Goal: Task Accomplishment & Management: Manage account settings

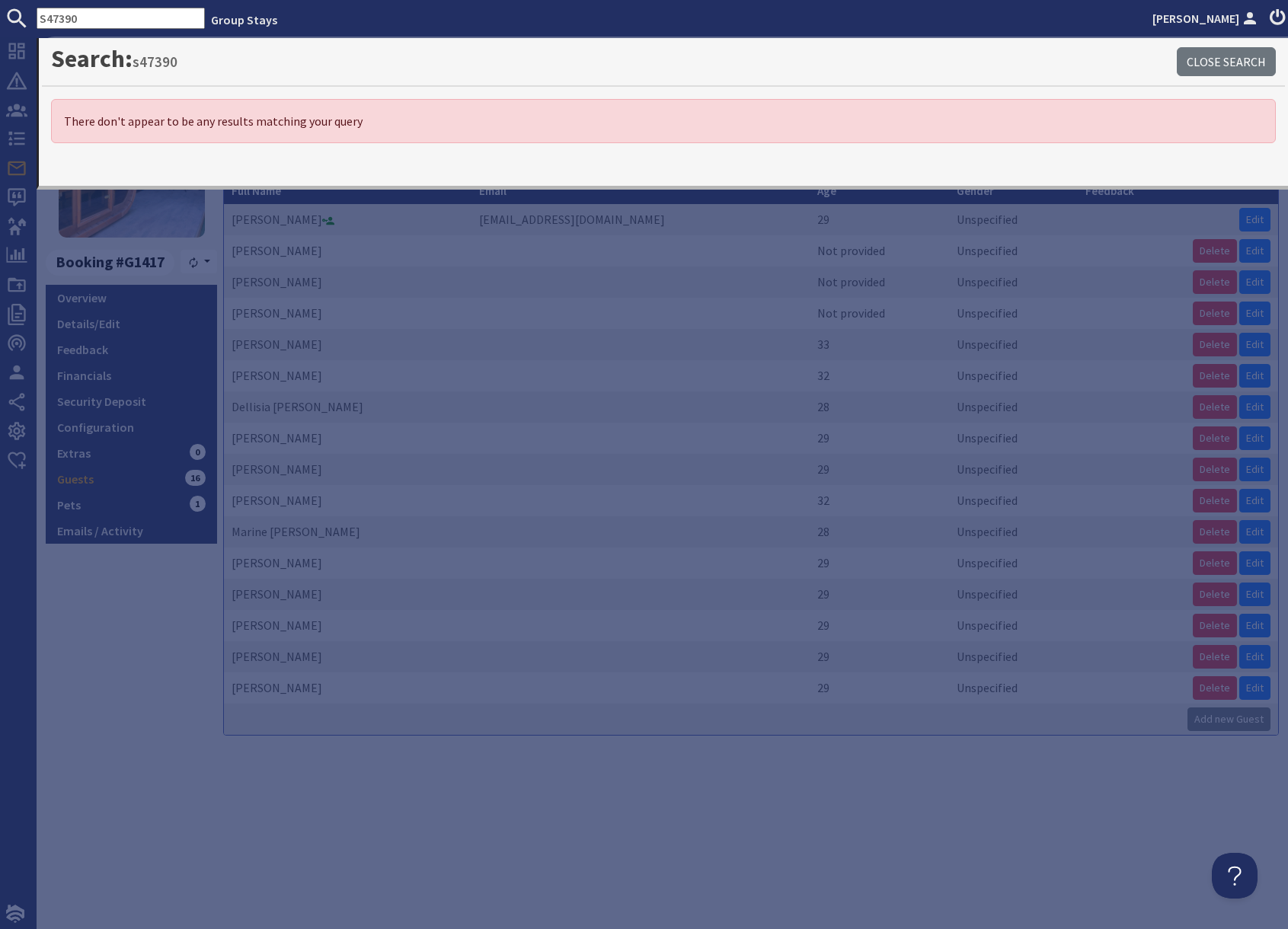
drag, startPoint x: 123, startPoint y: 659, endPoint x: 132, endPoint y: 650, distance: 12.7
click at [124, 657] on div "9.2 Booking #G1417 Resync Overview Details/Edit Feedback Financials Security De…" at bounding box center [132, 413] width 172 height 644
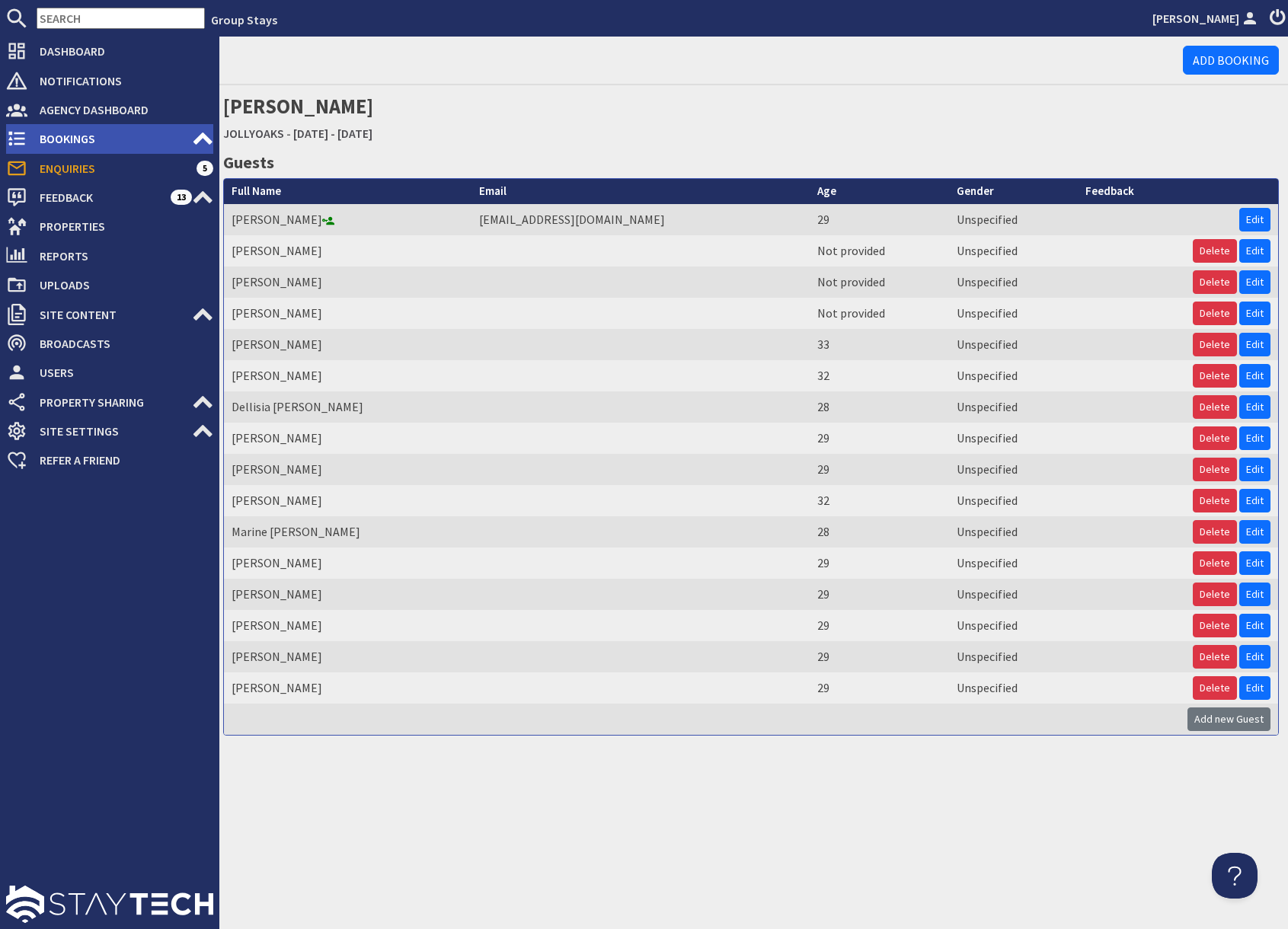
click at [68, 144] on span "Bookings" at bounding box center [110, 139] width 164 height 25
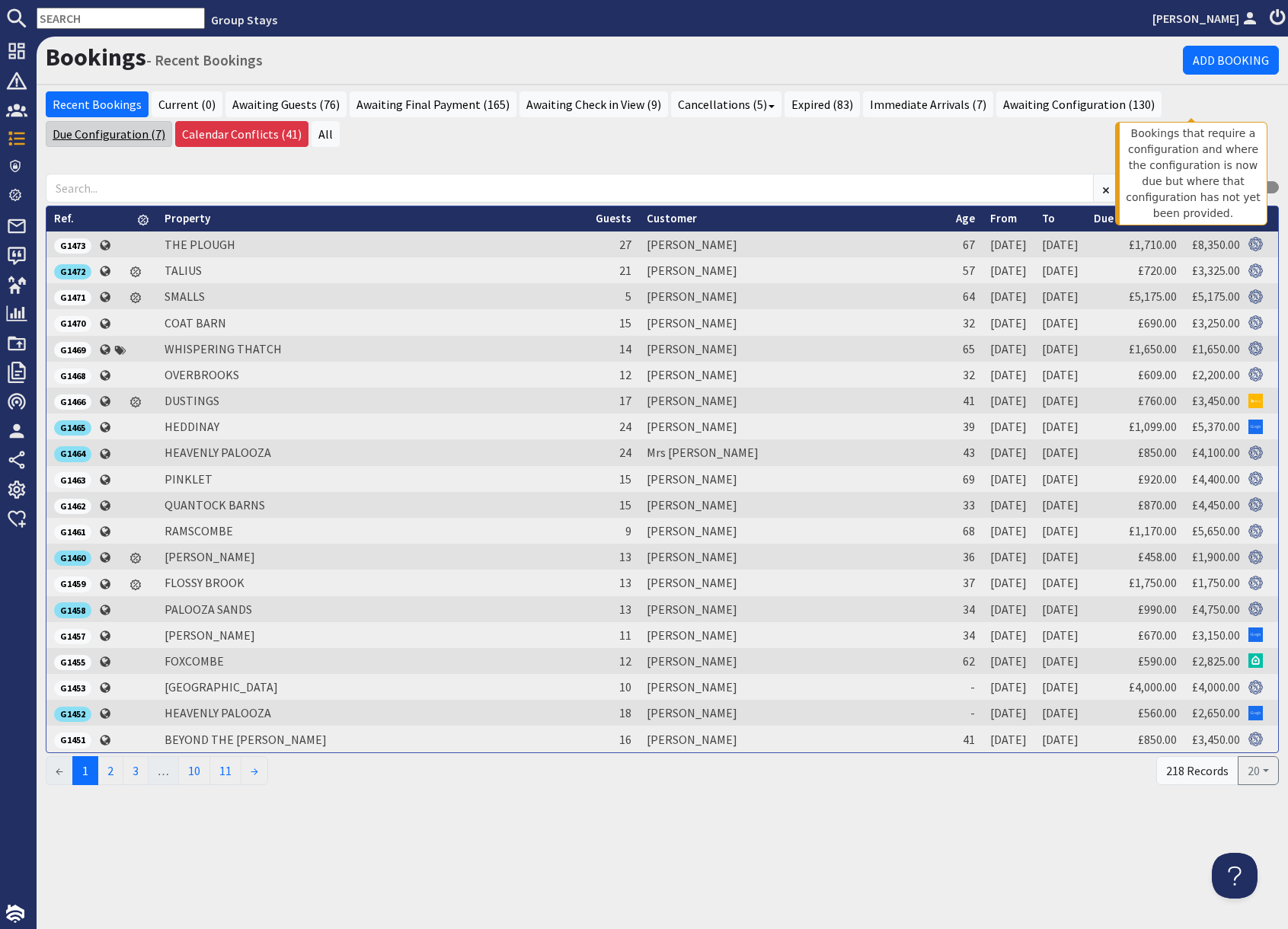
click at [172, 121] on link "Due Configuration (7)" at bounding box center [109, 134] width 127 height 26
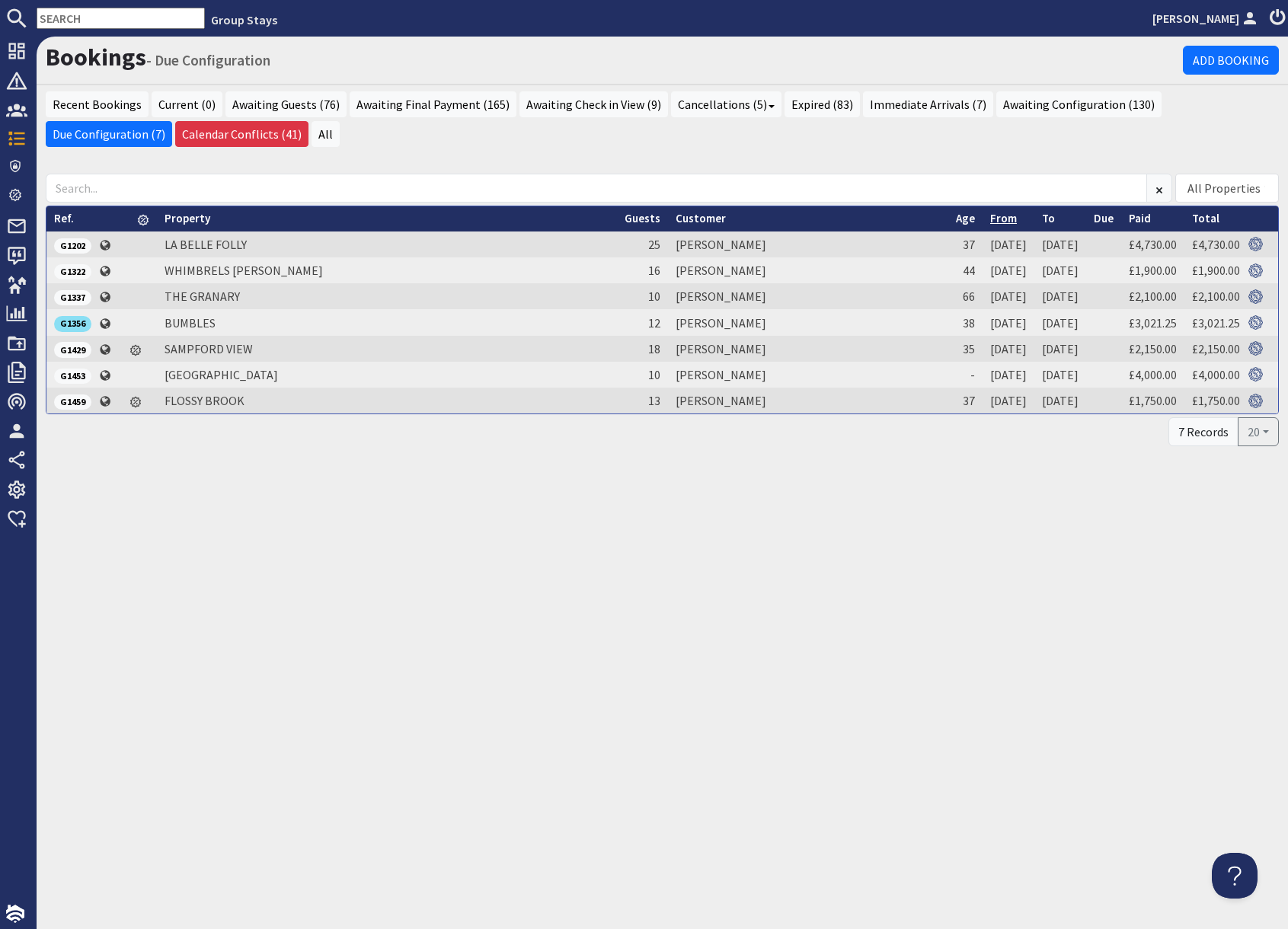
click at [990, 224] on link "From" at bounding box center [1004, 217] width 27 height 14
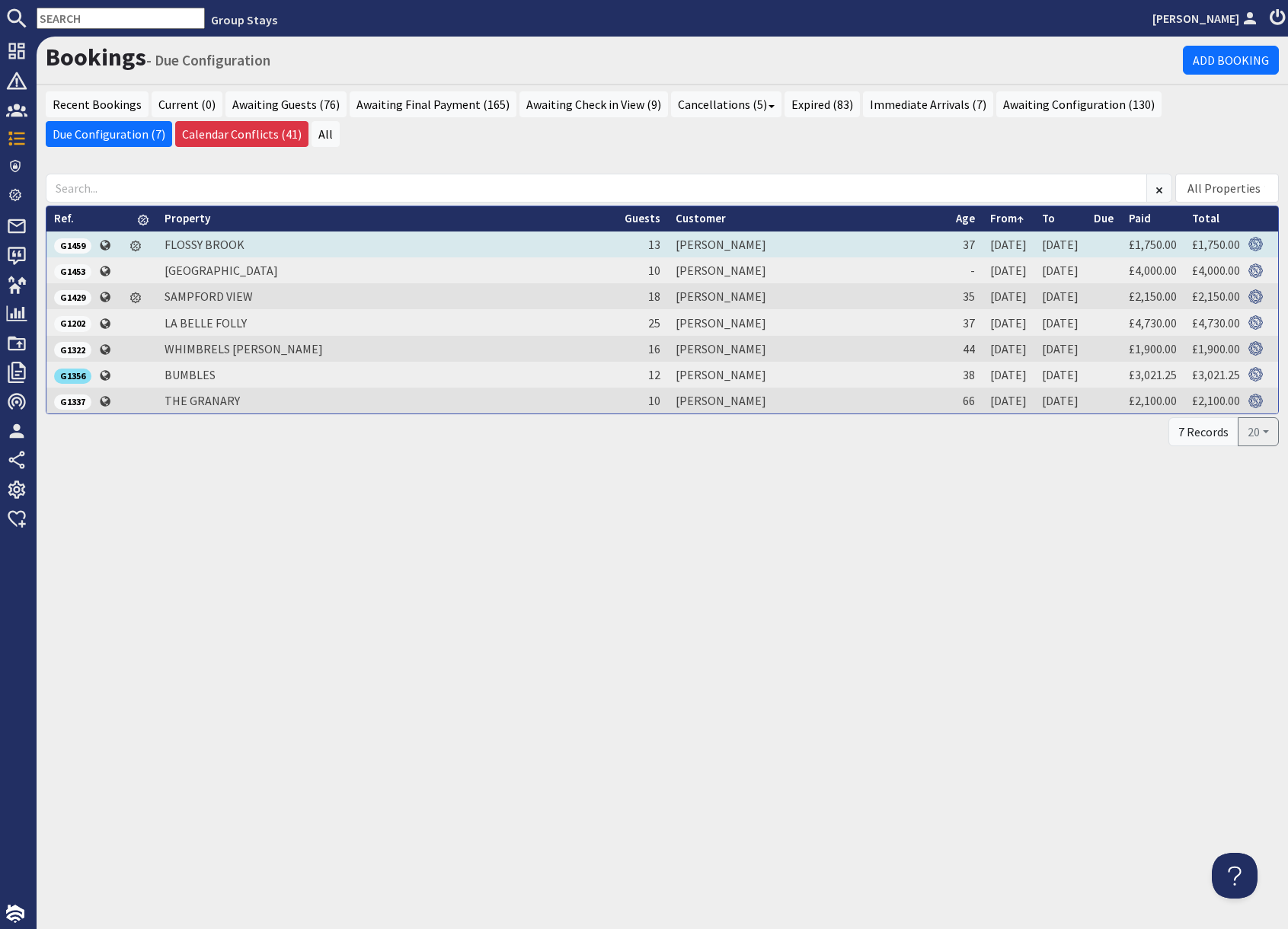
click at [77, 249] on span "G1459" at bounding box center [73, 246] width 37 height 15
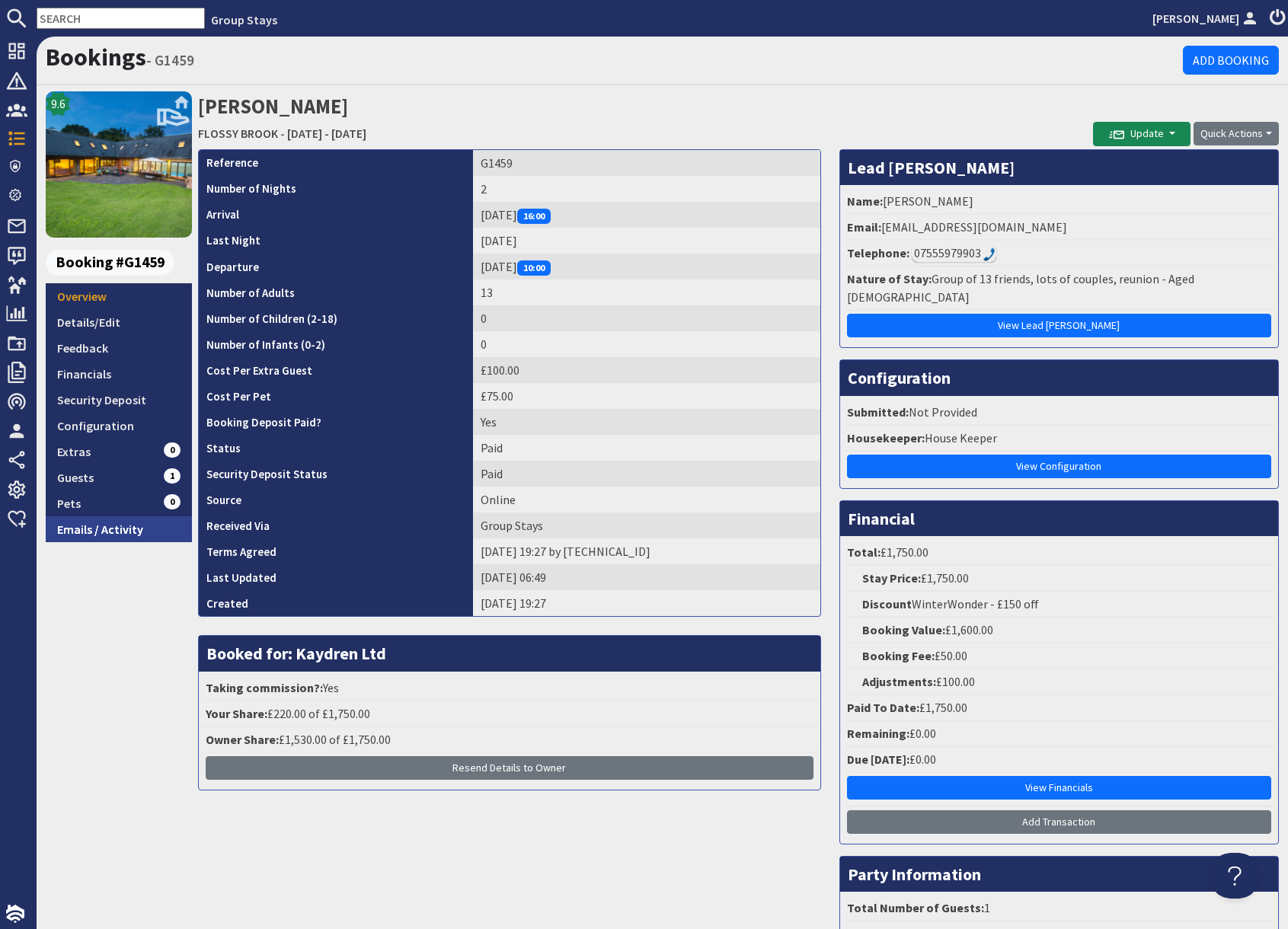
click at [141, 532] on link "Emails / Activity" at bounding box center [118, 528] width 146 height 26
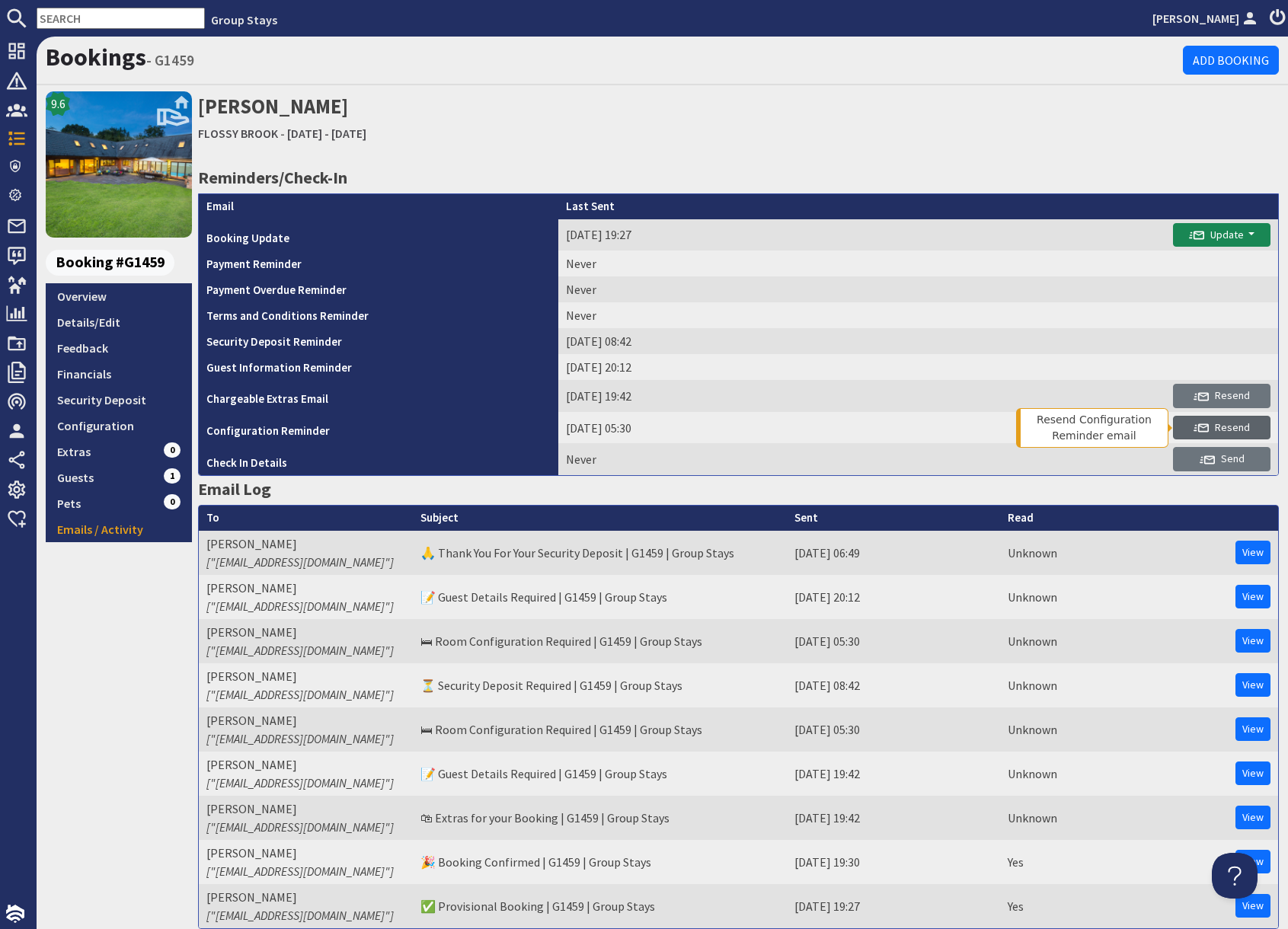
click at [1208, 431] on use "submit" at bounding box center [1201, 428] width 15 height 9
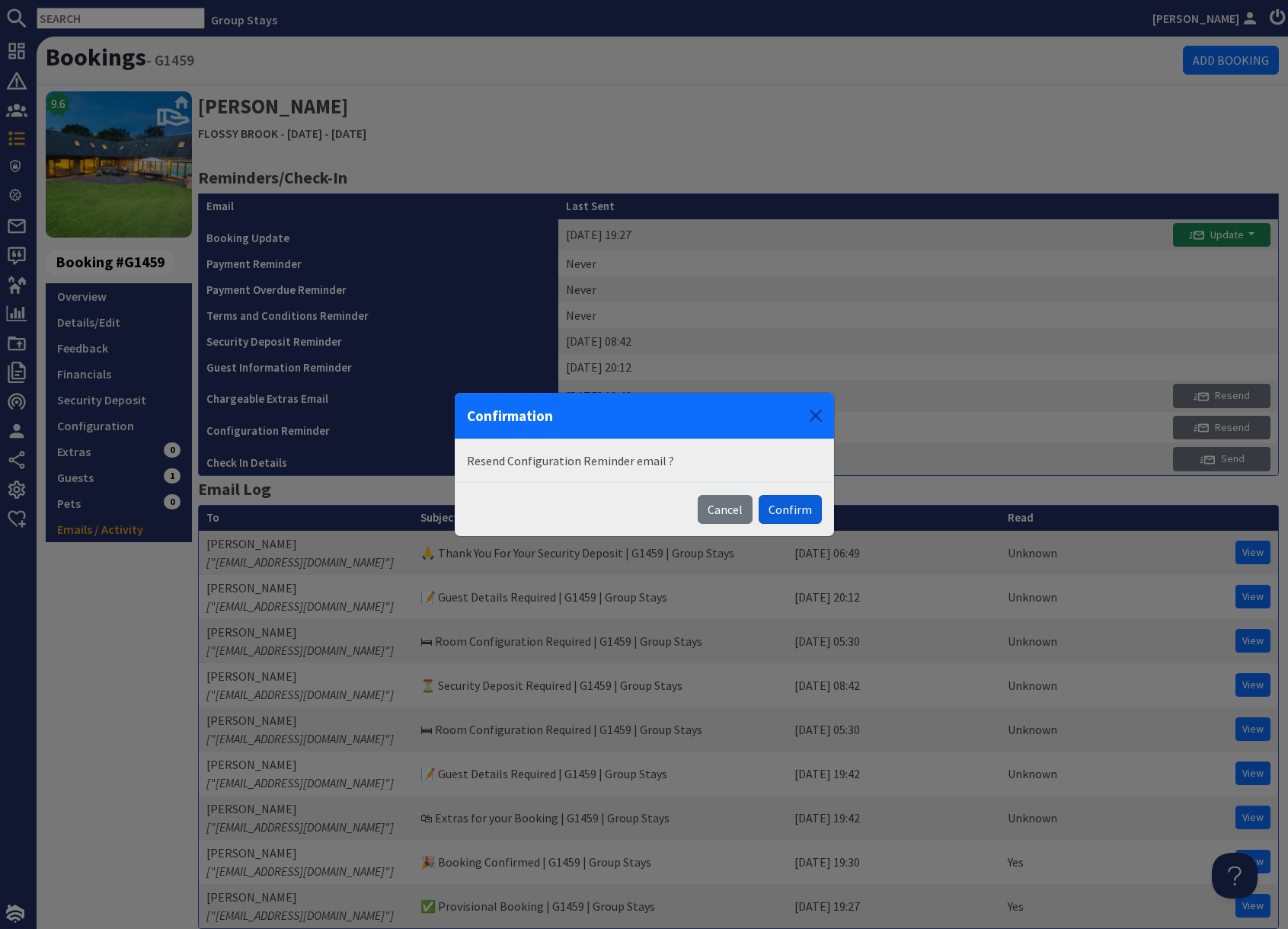
click at [793, 512] on button "Confirm" at bounding box center [790, 509] width 63 height 29
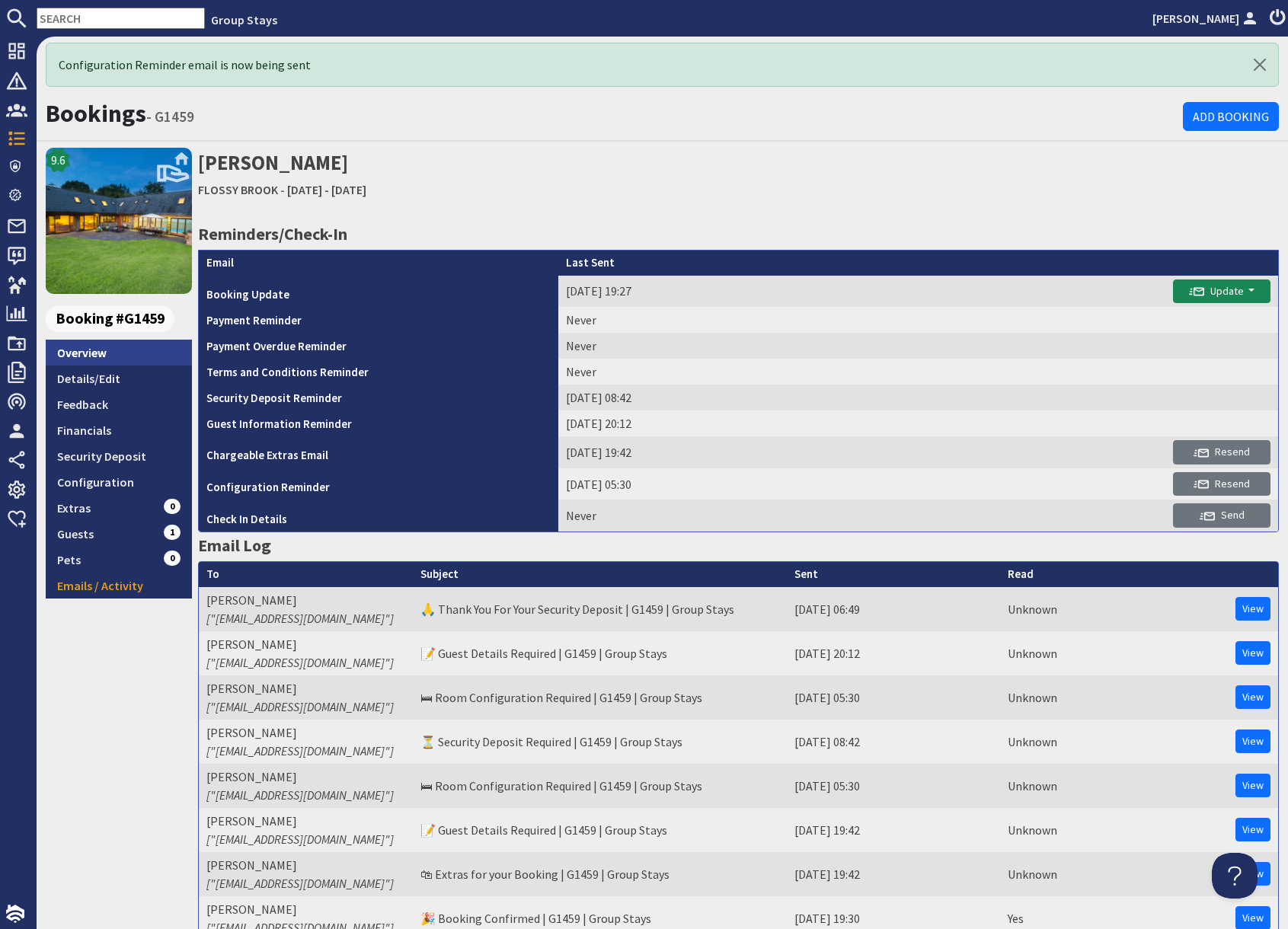
click at [115, 356] on link "Overview" at bounding box center [118, 352] width 146 height 26
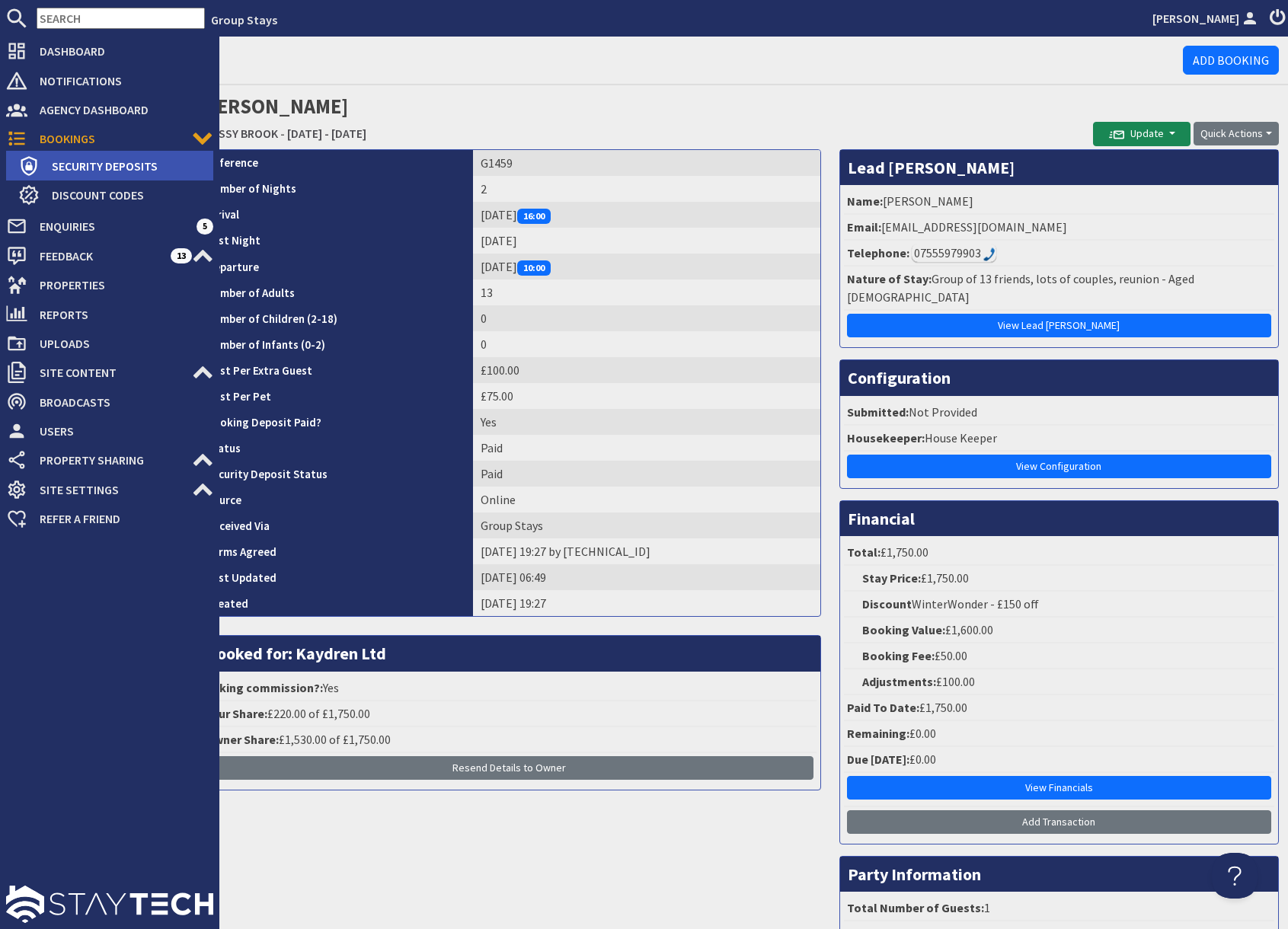
drag, startPoint x: 98, startPoint y: 163, endPoint x: 117, endPoint y: 164, distance: 19.0
click at [98, 163] on span "Security Deposits" at bounding box center [127, 166] width 174 height 25
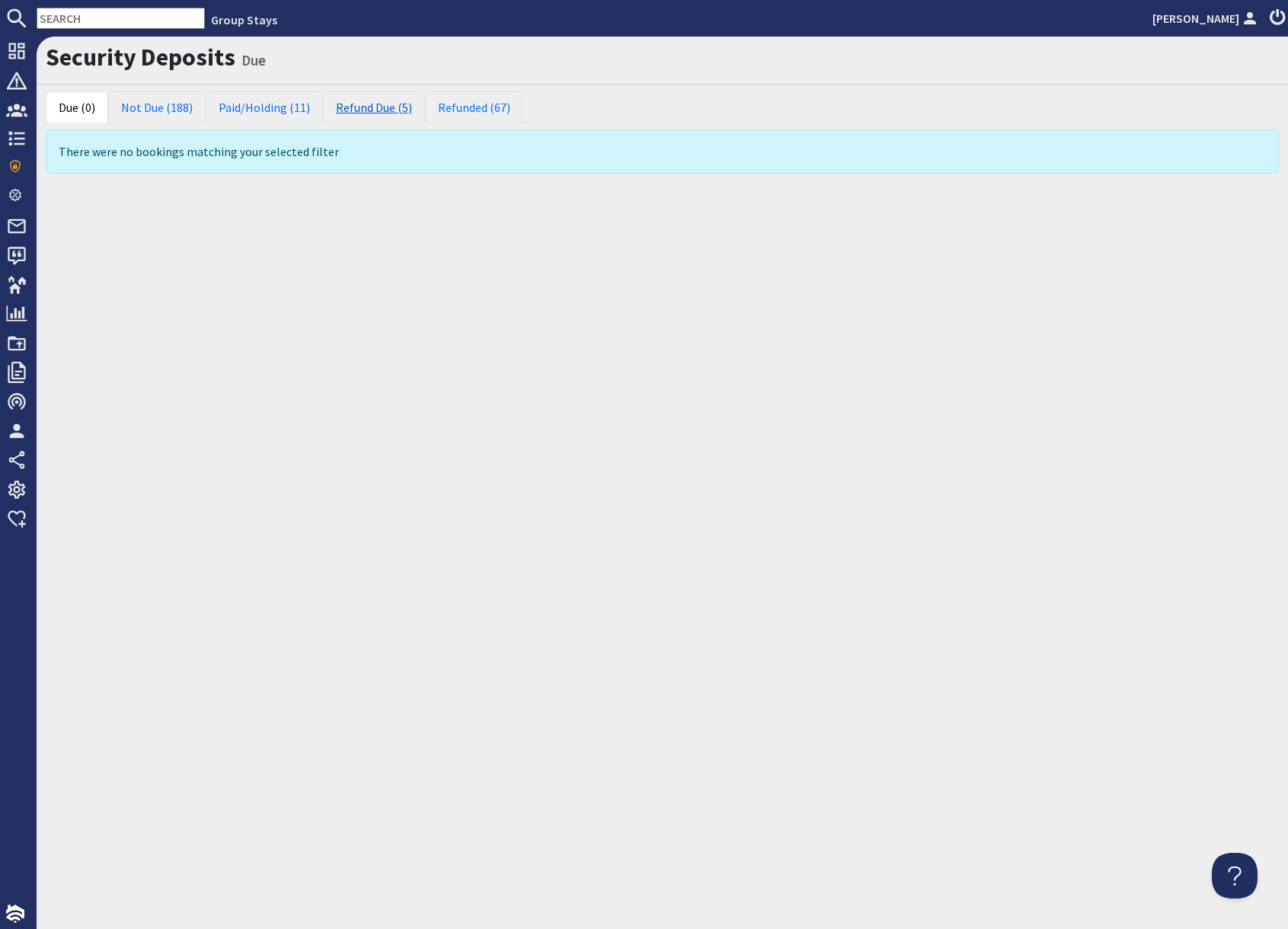
click at [375, 110] on link "Refund Due (5)" at bounding box center [374, 108] width 102 height 32
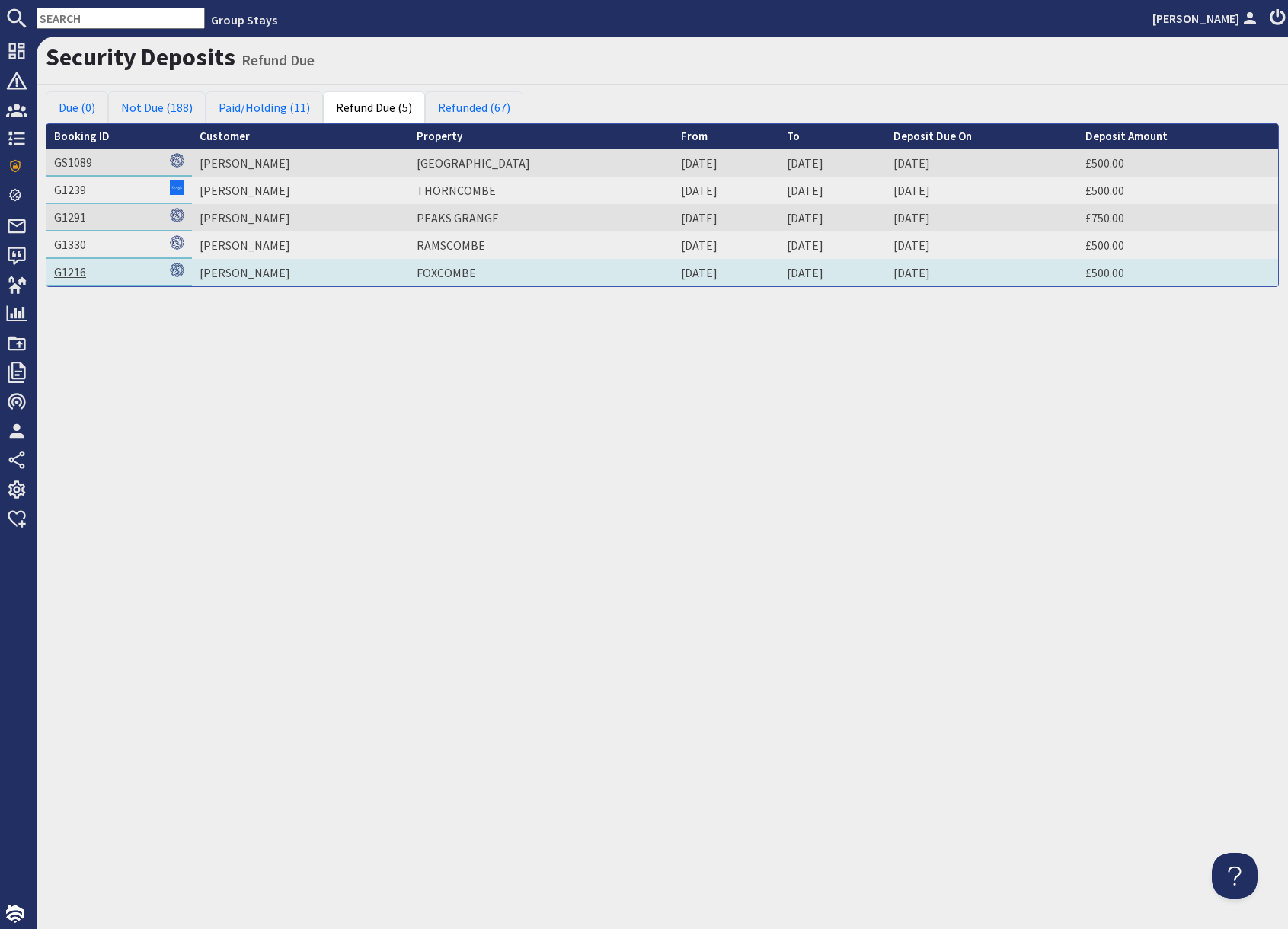
click at [74, 271] on link "G1216" at bounding box center [71, 272] width 32 height 15
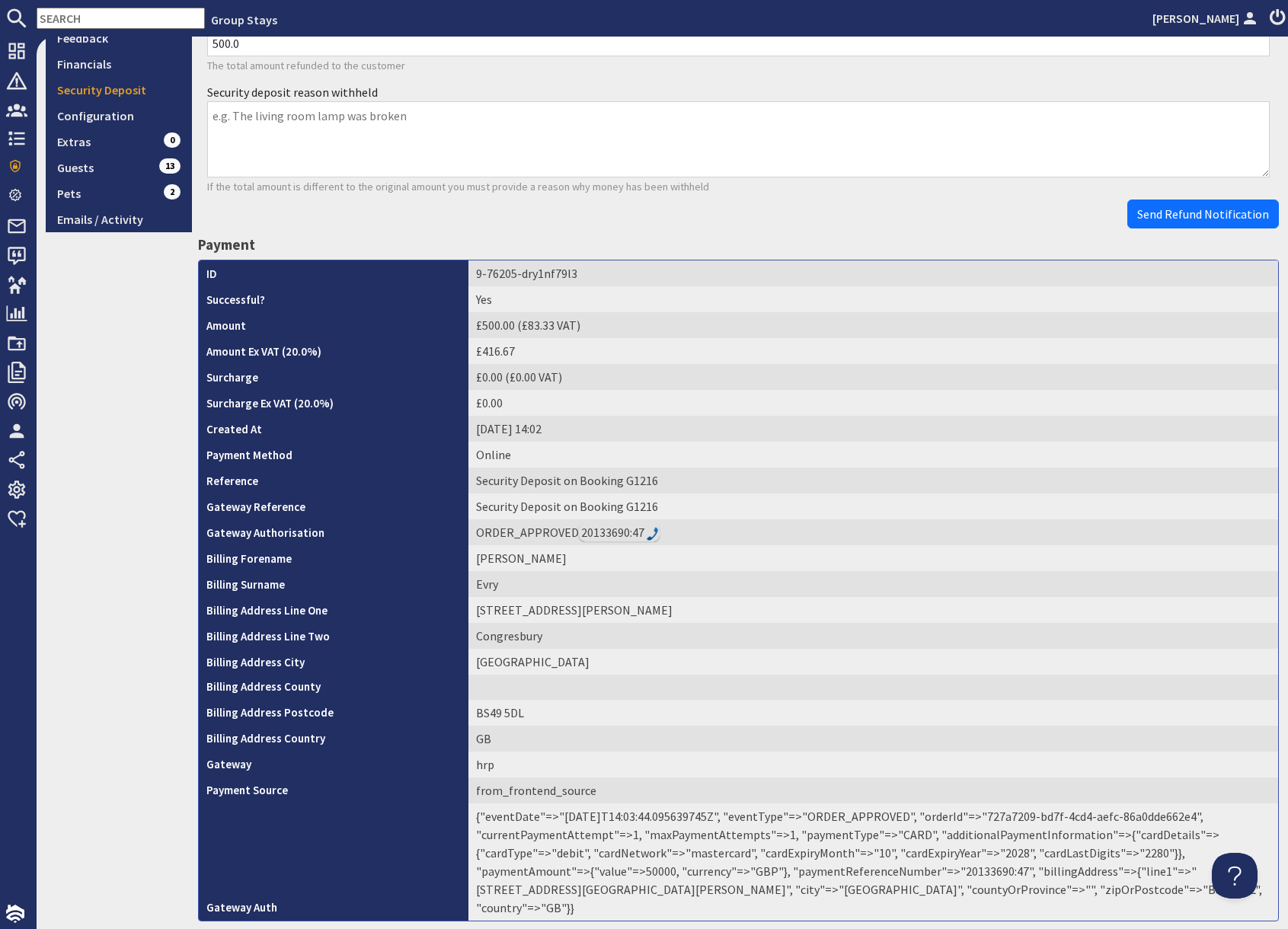
scroll to position [391, 0]
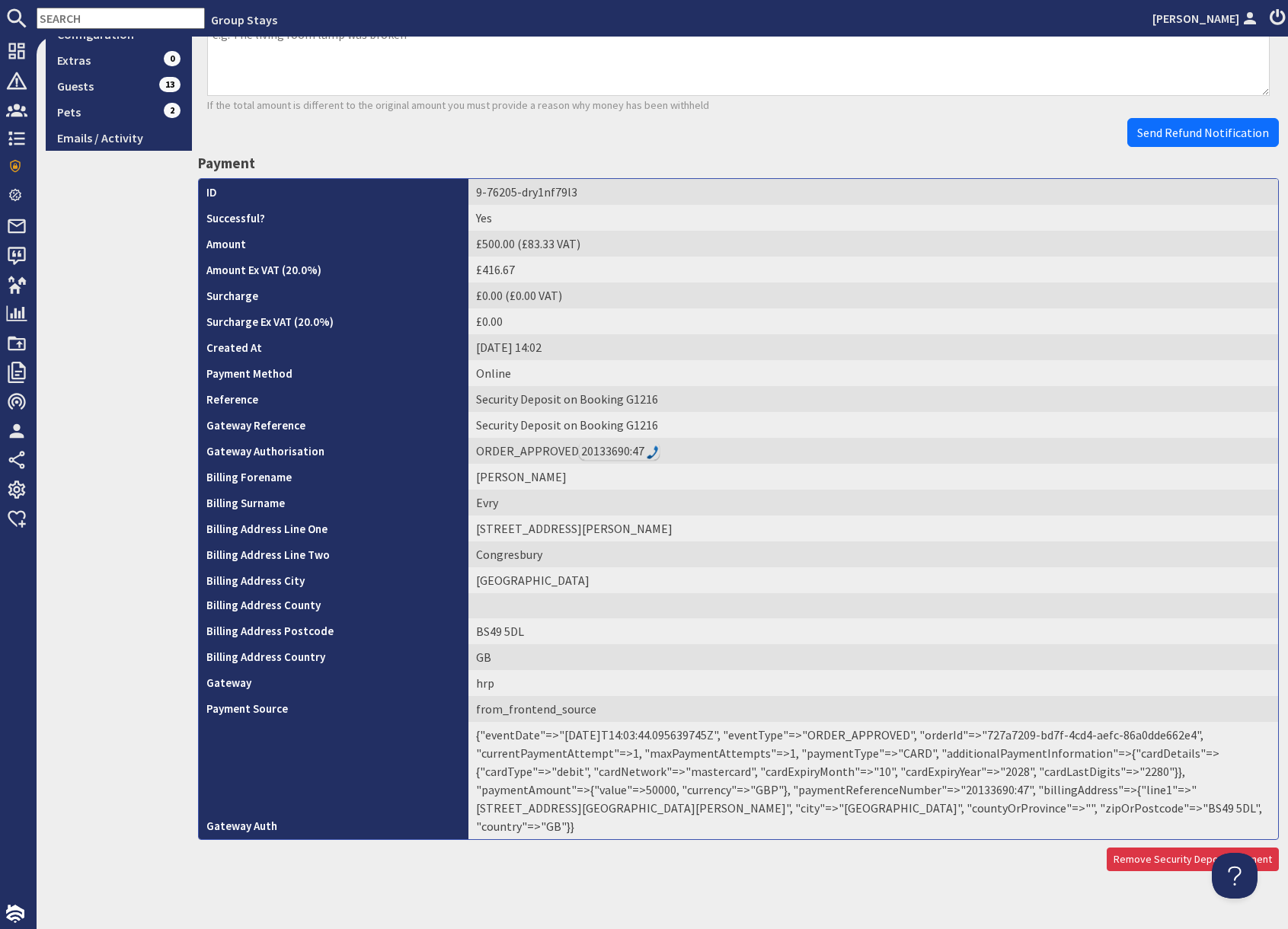
click at [966, 789] on td "{"eventDate"=>"2025-09-15T14:03:44.095639745Z", "eventType"=>"ORDER_APPROVED", …" at bounding box center [873, 780] width 810 height 117
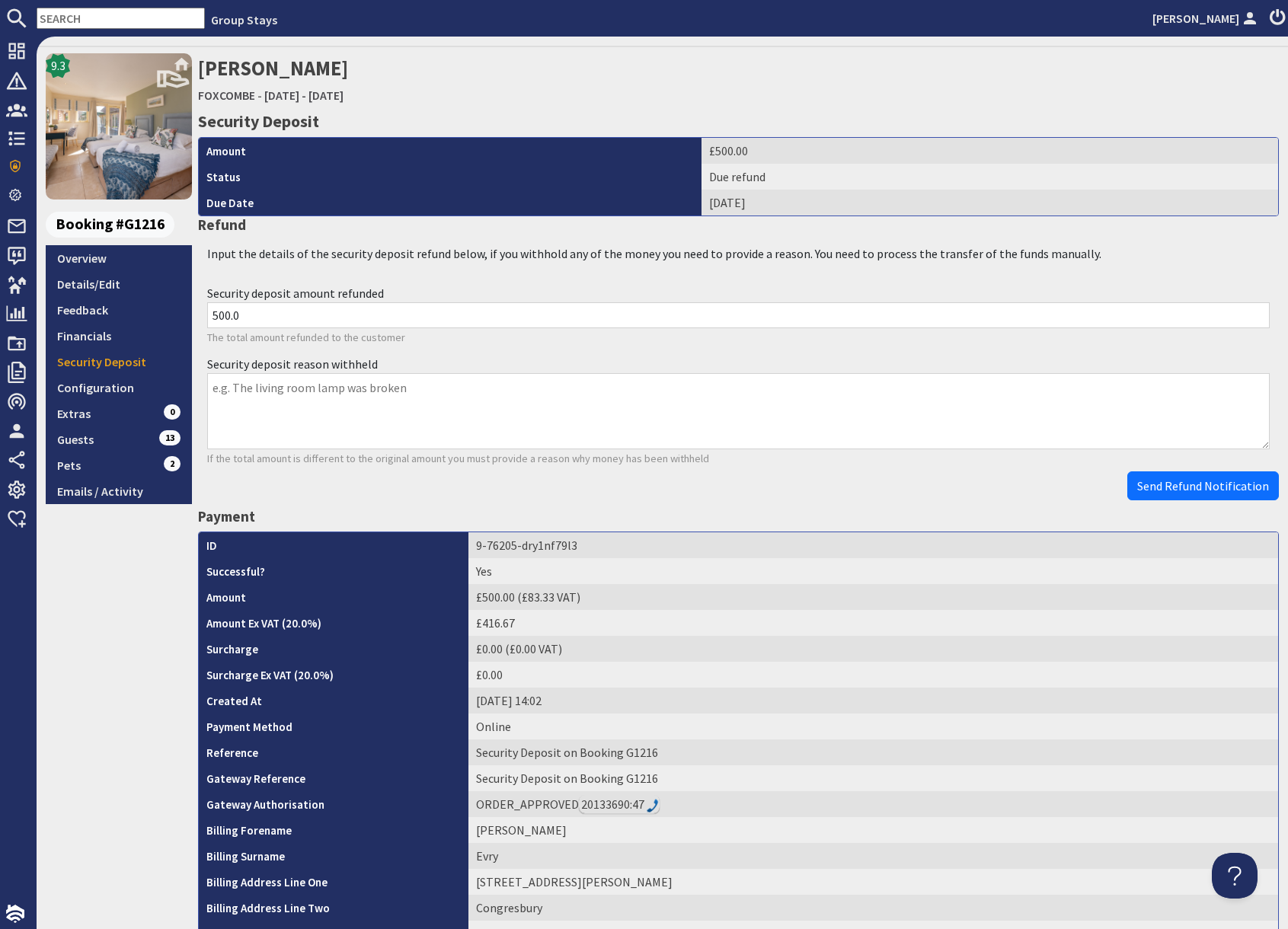
scroll to position [0, 0]
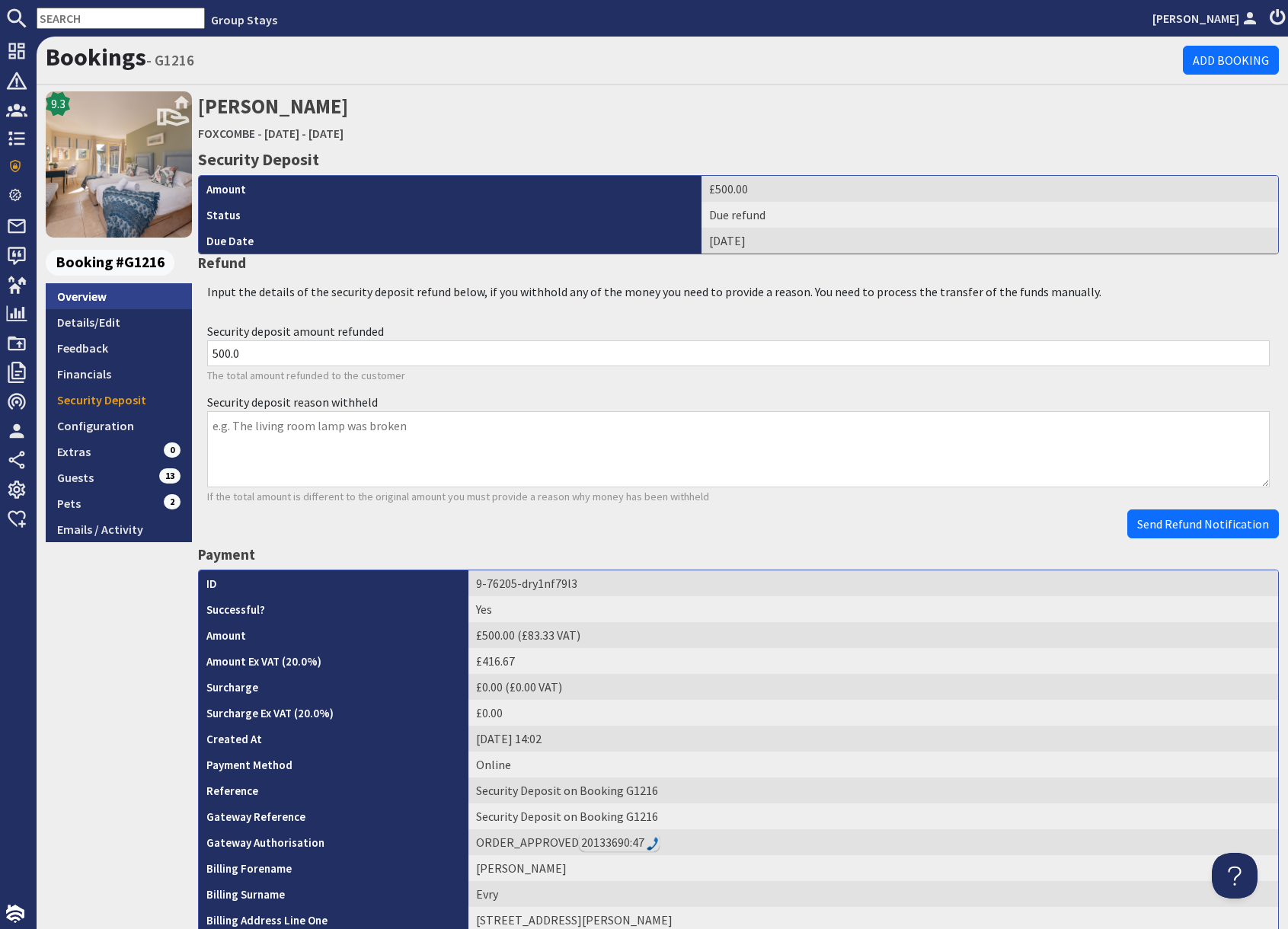
click at [86, 299] on link "Overview" at bounding box center [118, 296] width 146 height 26
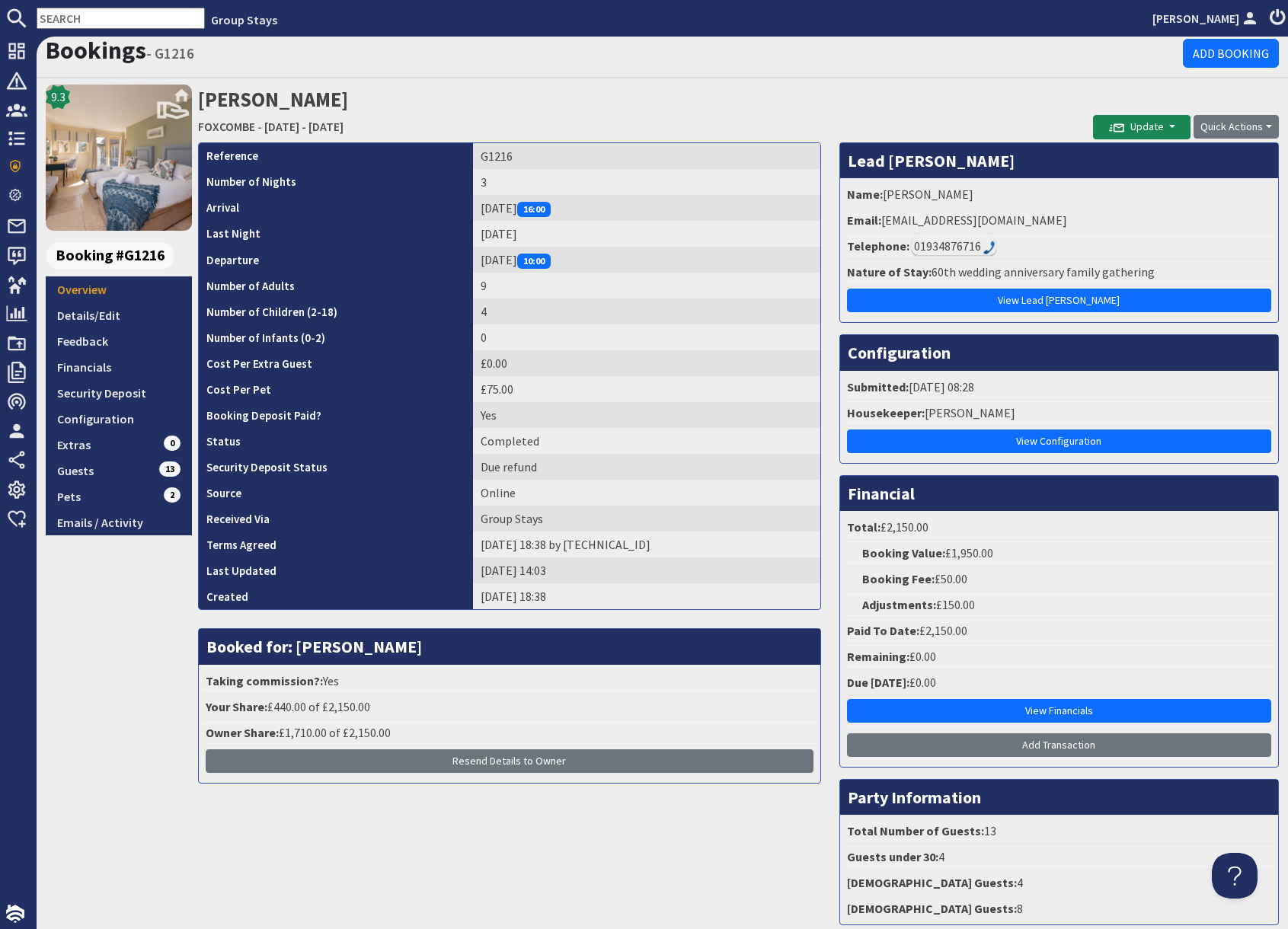
scroll to position [8, 0]
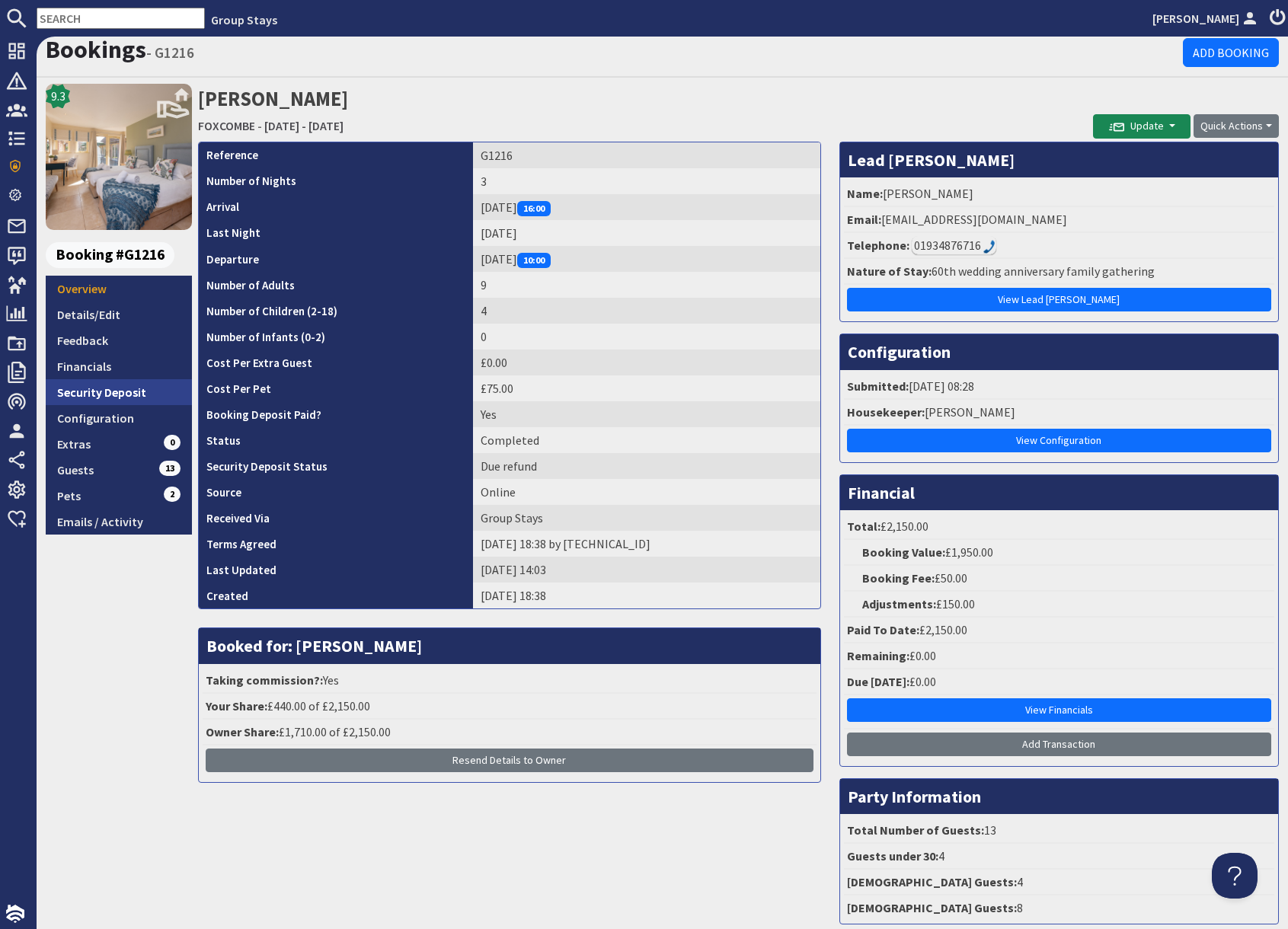
click at [111, 395] on link "Security Deposit" at bounding box center [118, 392] width 146 height 26
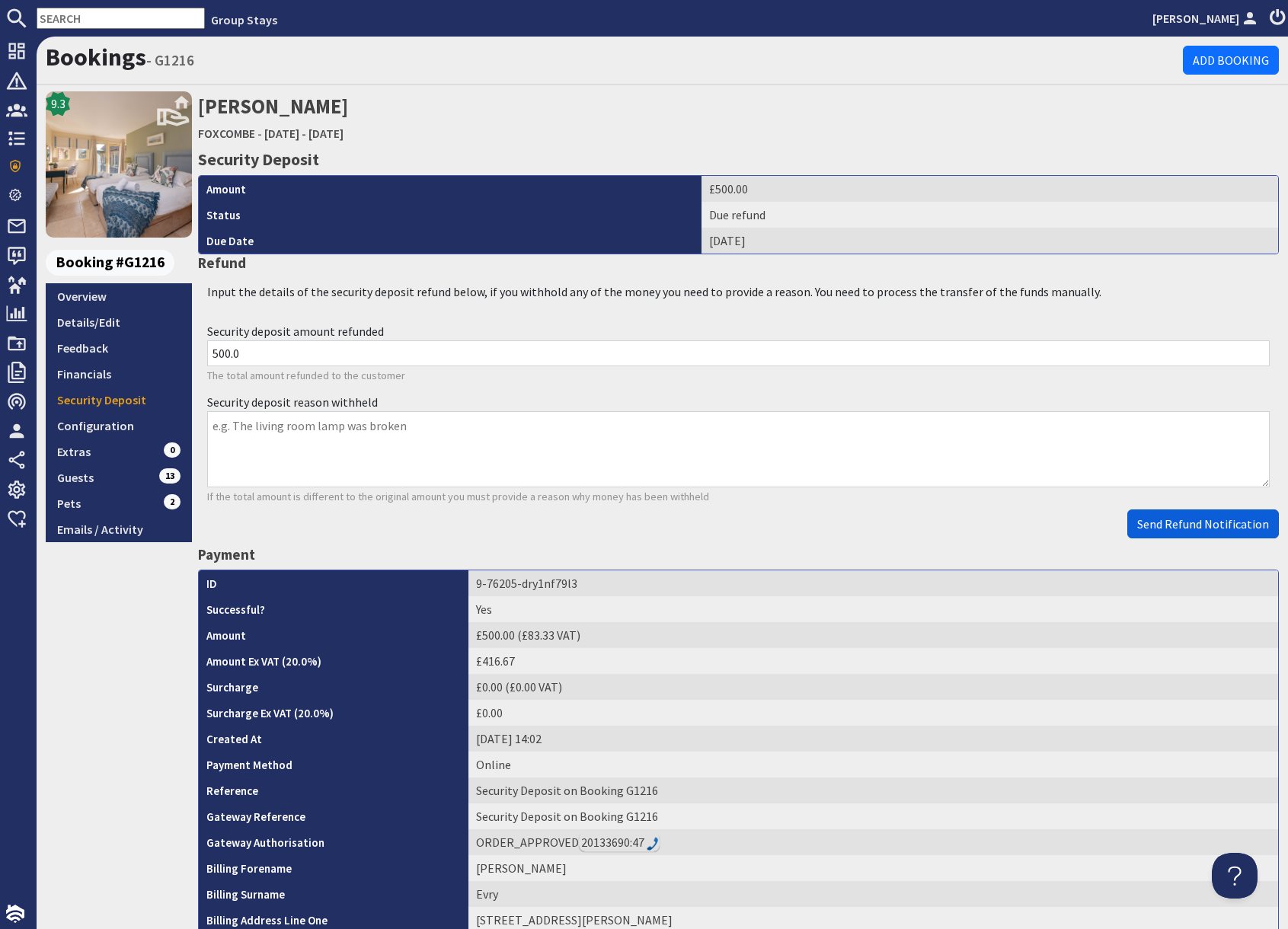
click at [1181, 528] on span "Send Refund Notification" at bounding box center [1203, 524] width 132 height 15
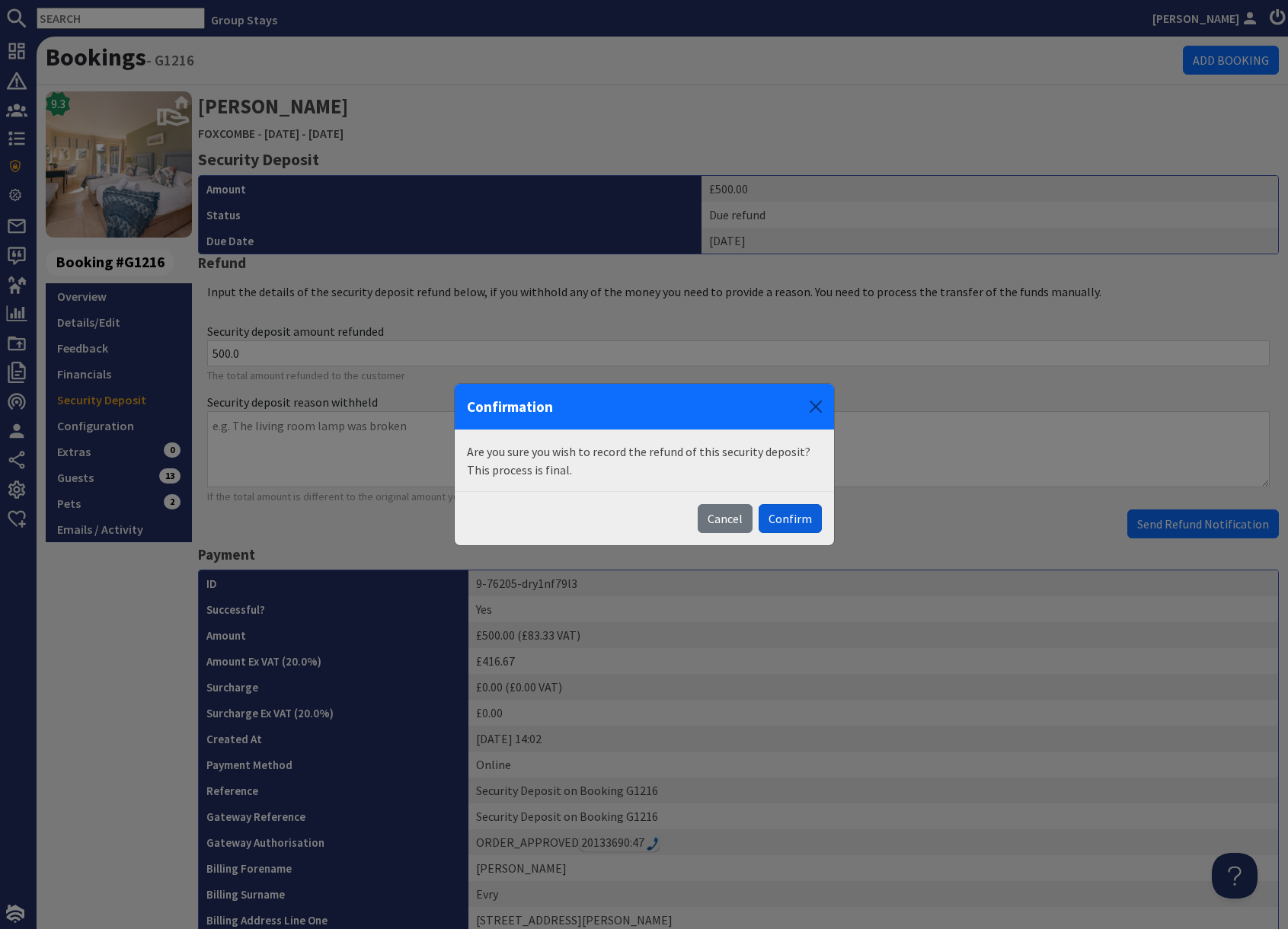
click at [802, 512] on button "Confirm" at bounding box center [790, 519] width 63 height 29
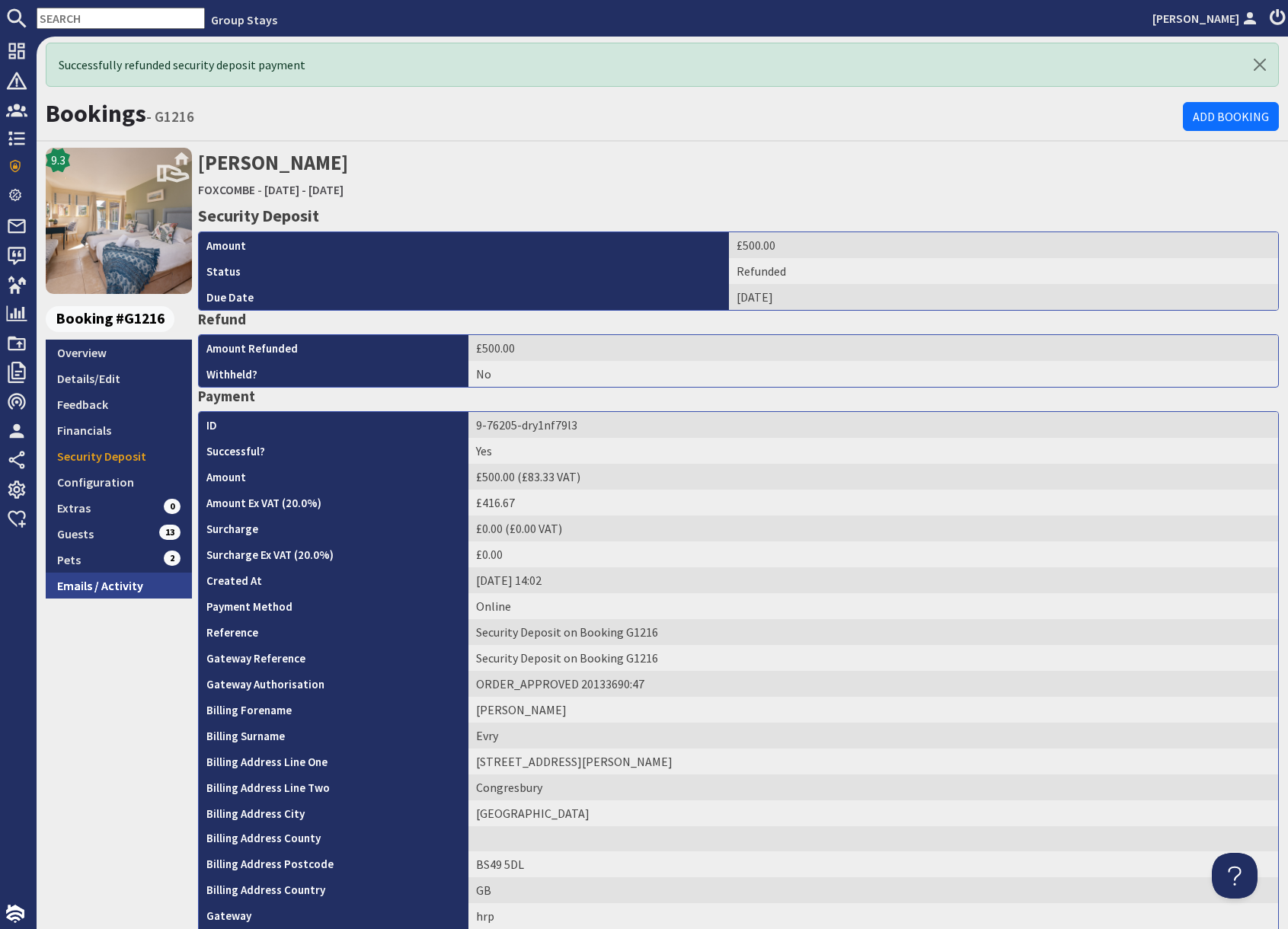
click at [116, 587] on link "Emails / Activity" at bounding box center [118, 585] width 146 height 26
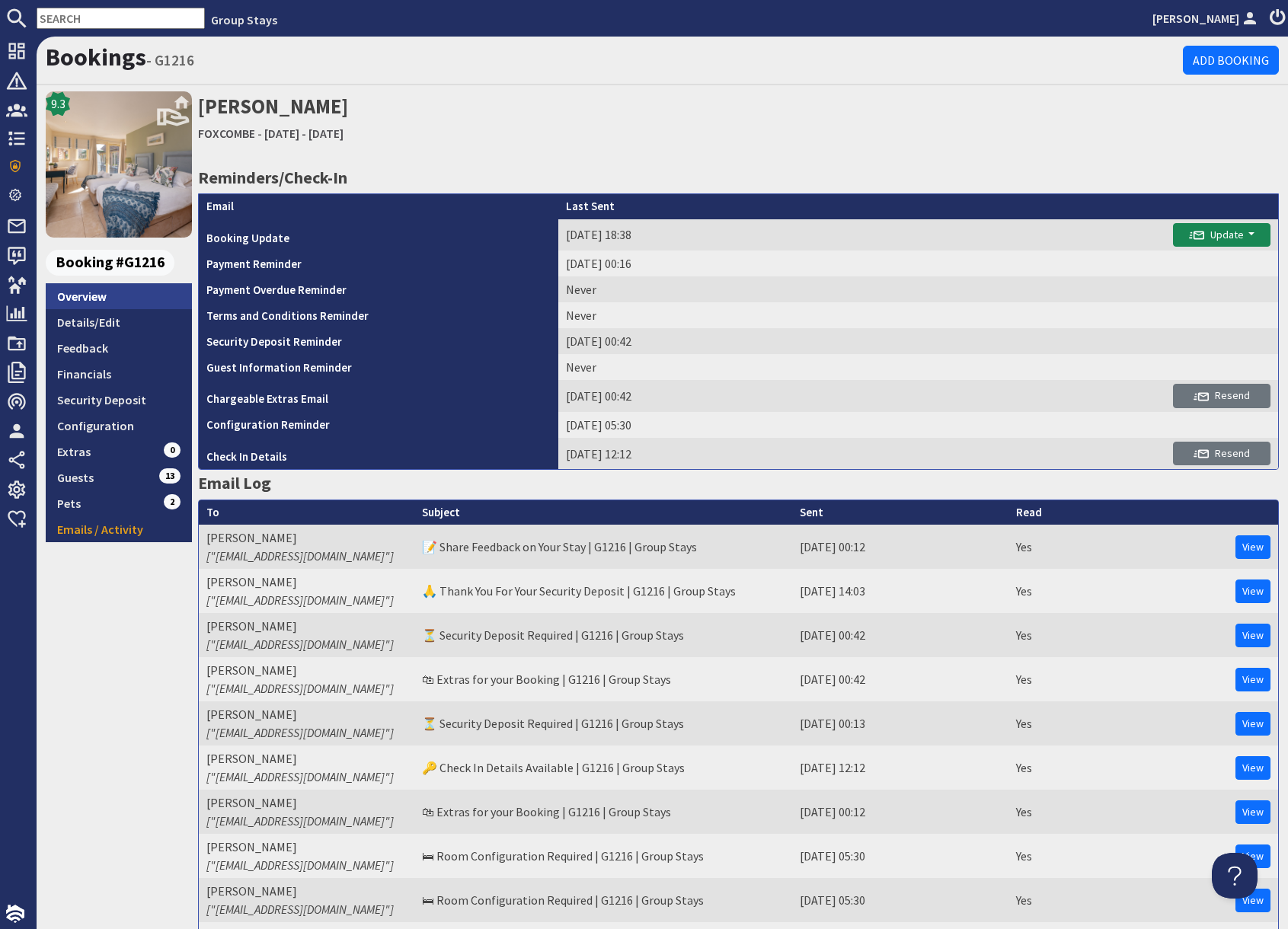
click at [96, 296] on link "Overview" at bounding box center [118, 296] width 146 height 26
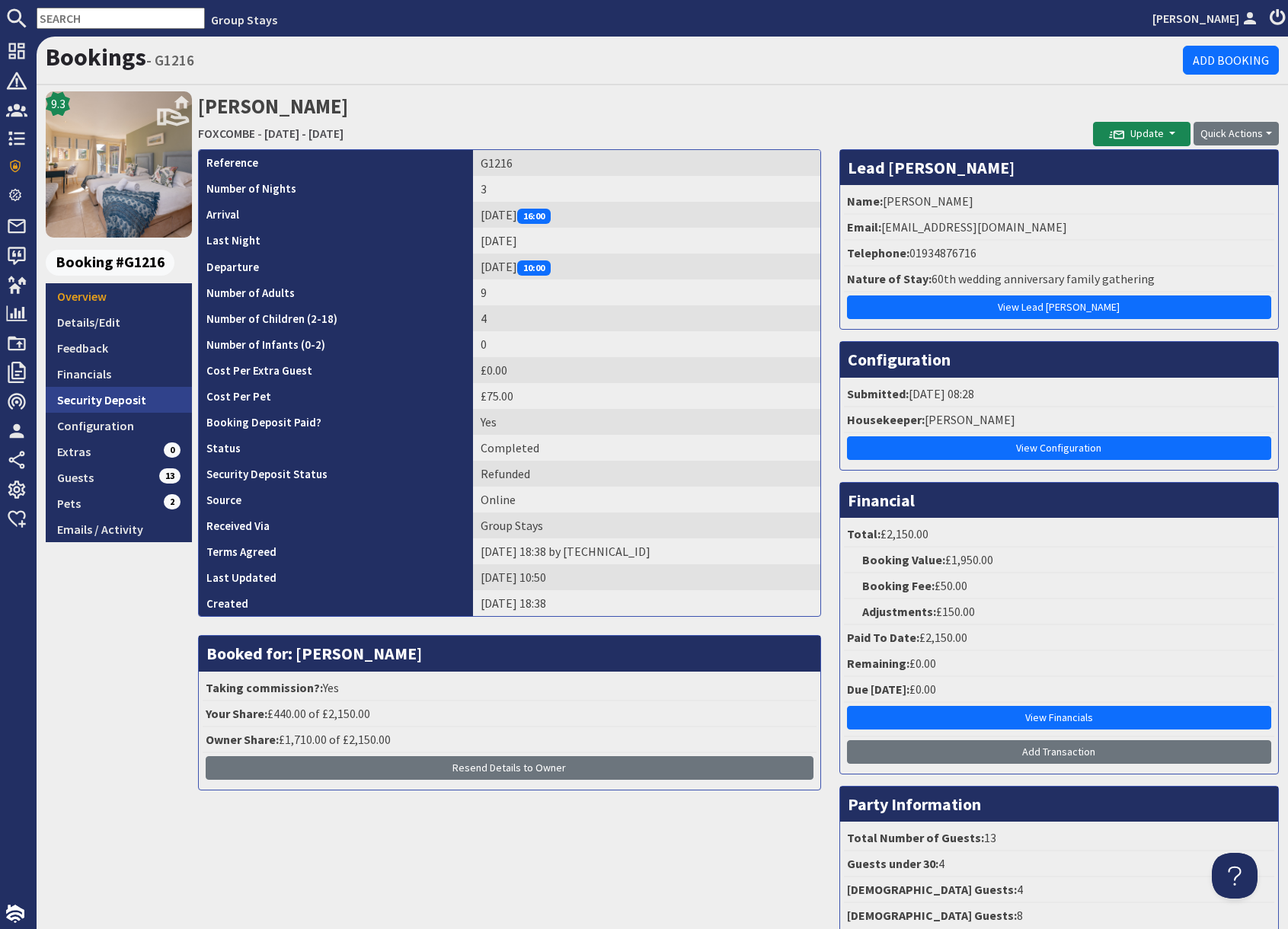
click at [128, 398] on link "Security Deposit" at bounding box center [118, 400] width 146 height 26
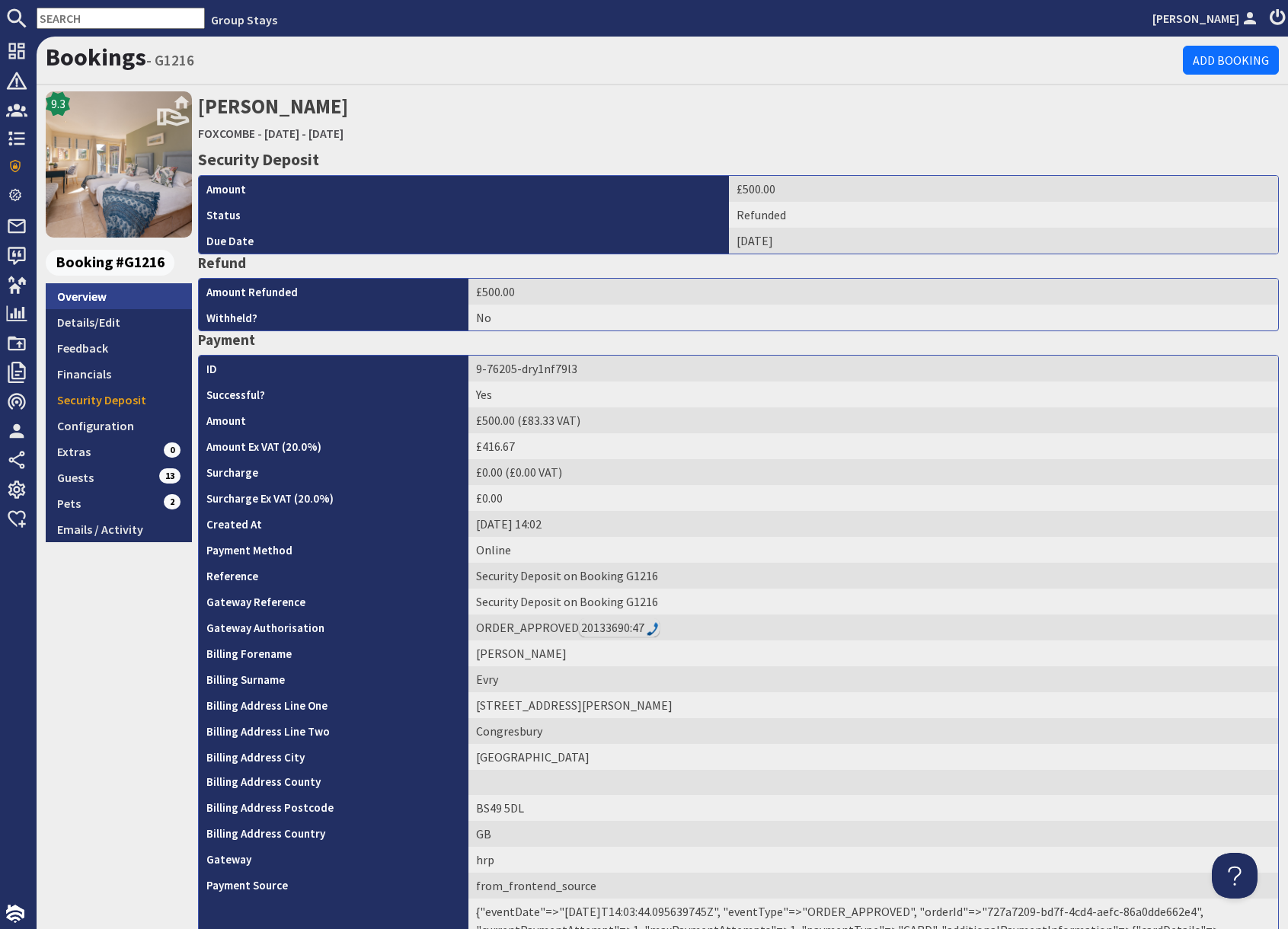
click at [95, 299] on link "Overview" at bounding box center [118, 296] width 146 height 26
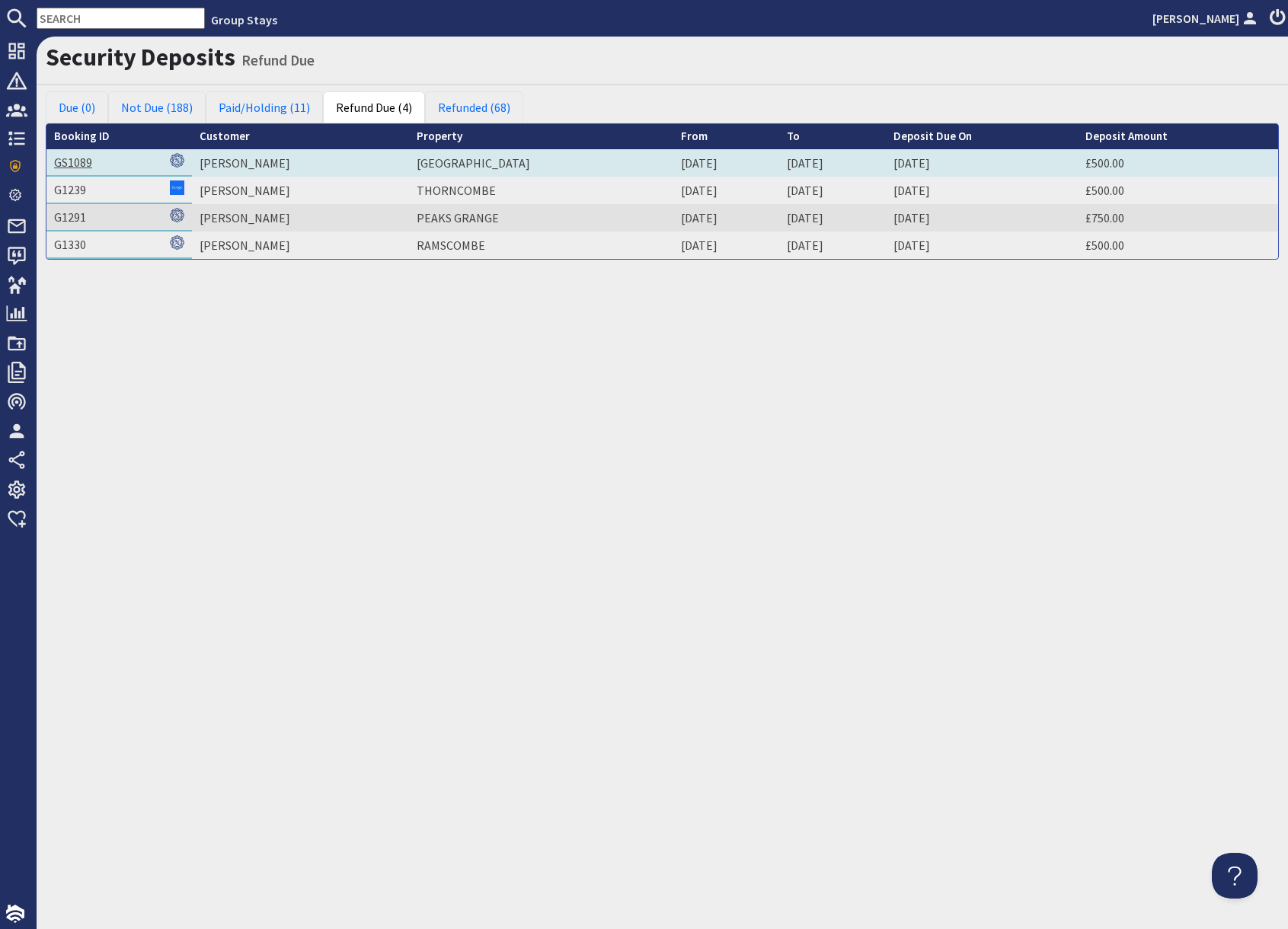
click at [73, 160] on link "GS1089" at bounding box center [73, 162] width 38 height 15
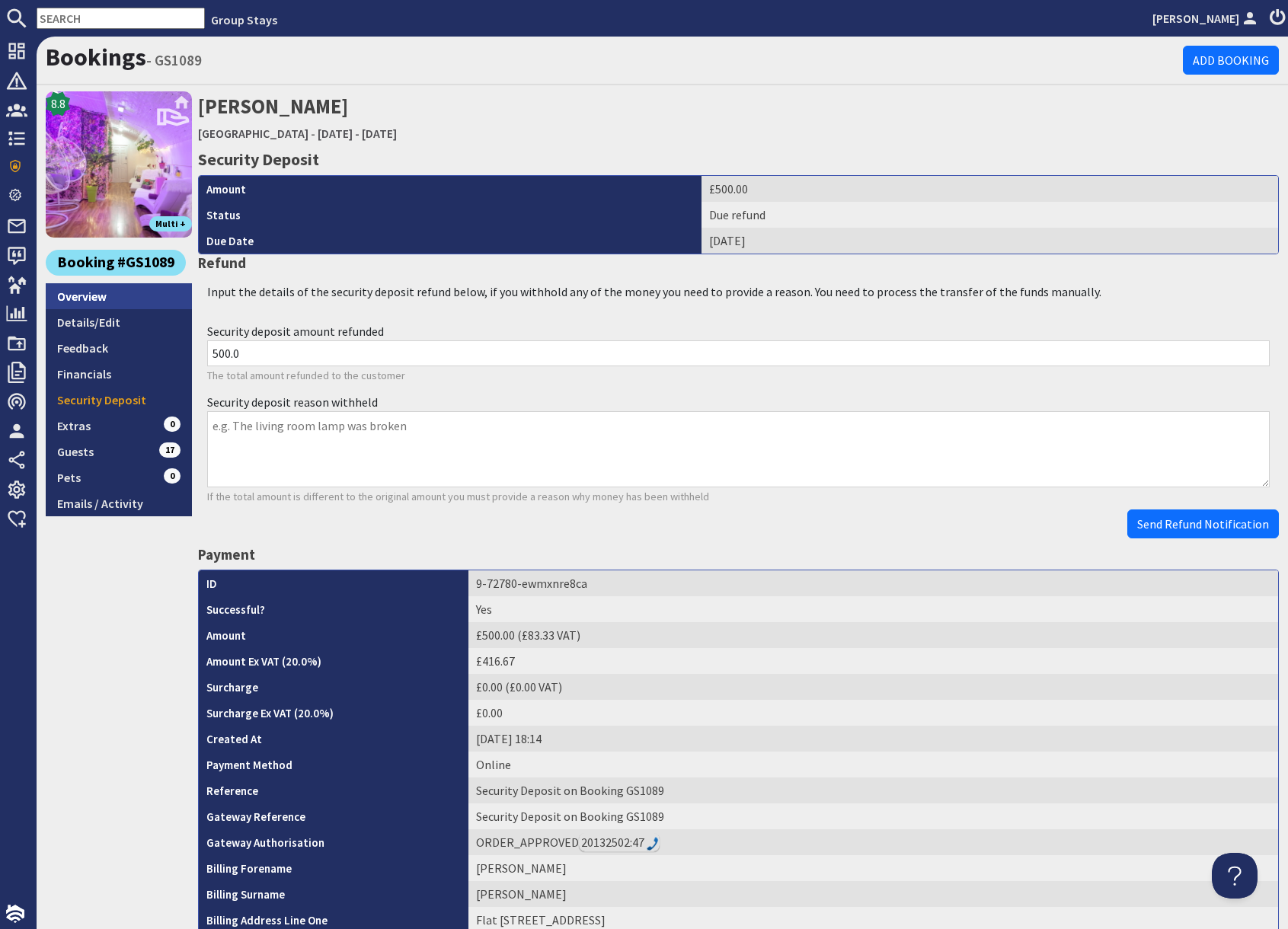
click at [99, 299] on link "Overview" at bounding box center [118, 296] width 146 height 26
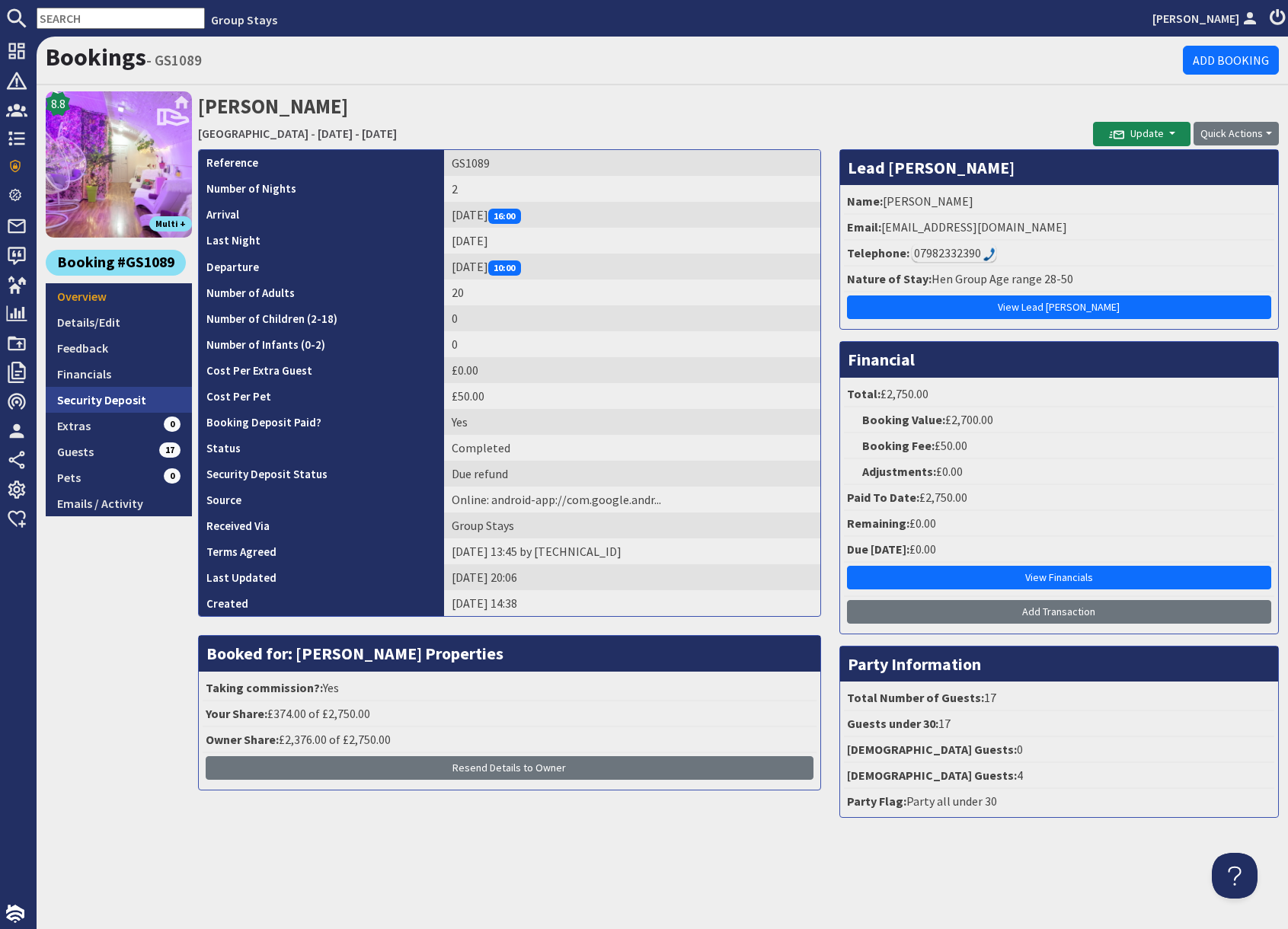
click at [117, 399] on link "Security Deposit" at bounding box center [118, 400] width 146 height 26
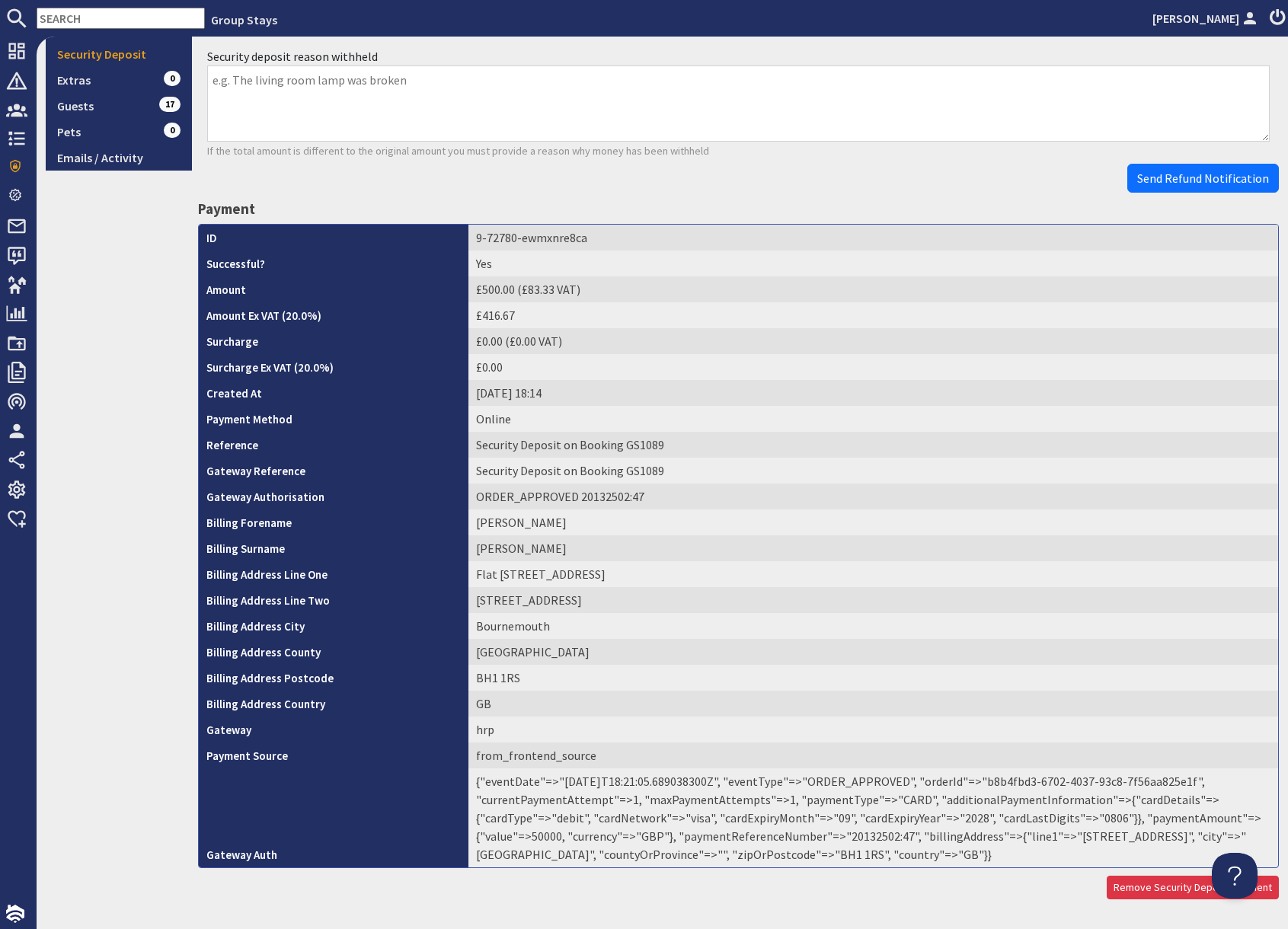
scroll to position [392, 0]
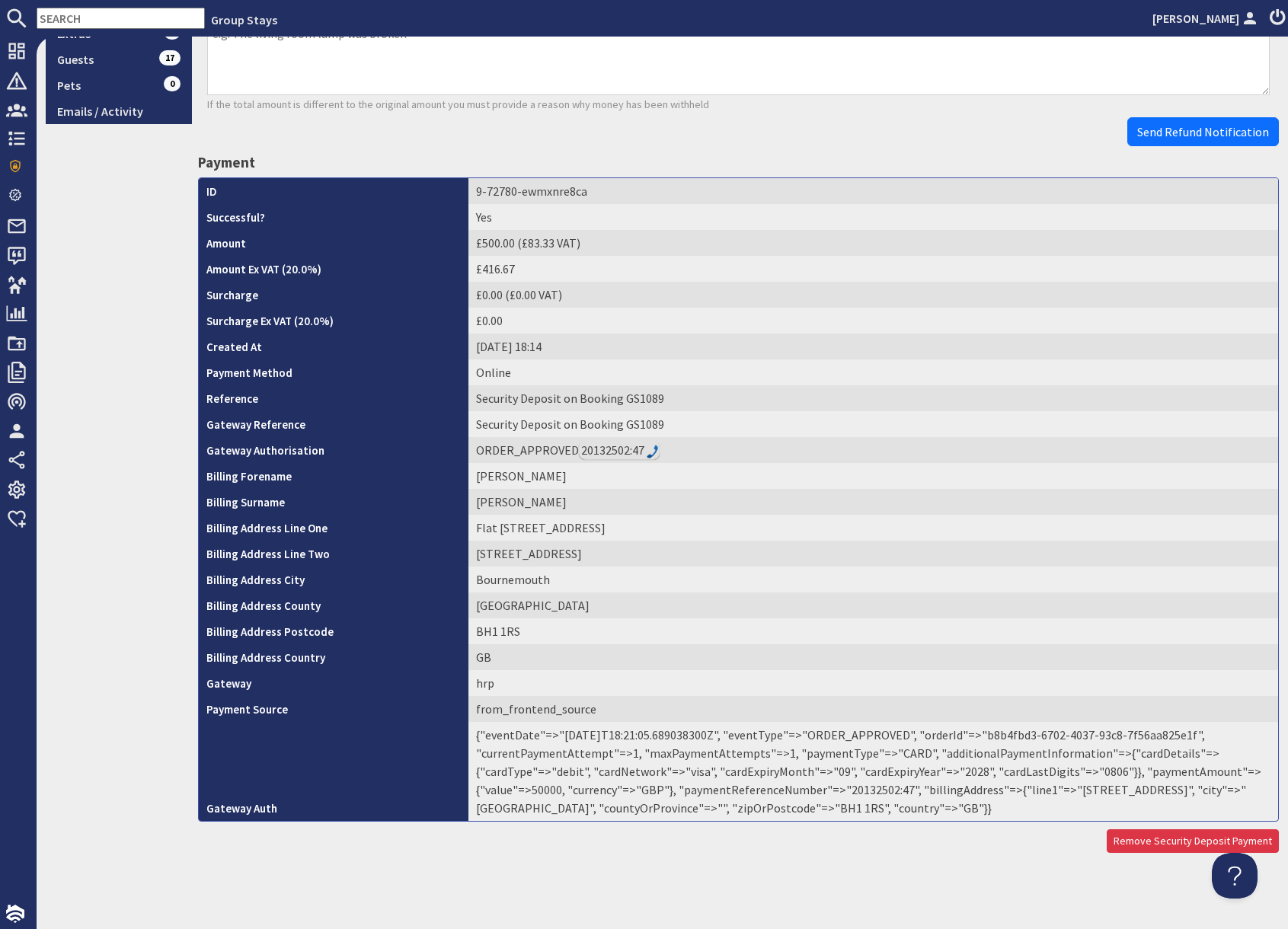
click at [874, 791] on td "{"eventDate"=>"2025-09-14T18:21:05.689038300Z", "eventType"=>"ORDER_APPROVED", …" at bounding box center [873, 772] width 810 height 99
copy td "20132502"
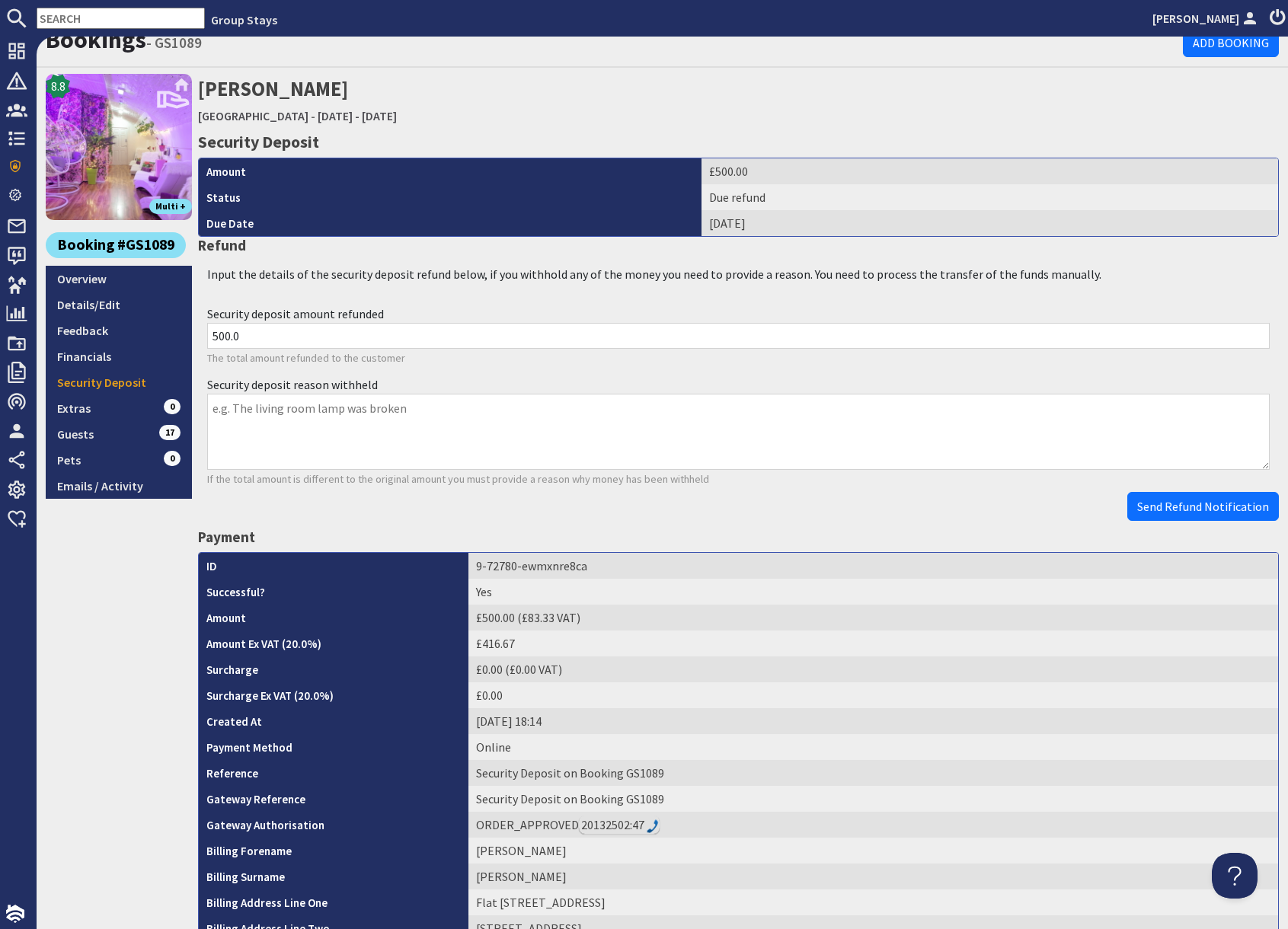
scroll to position [0, 0]
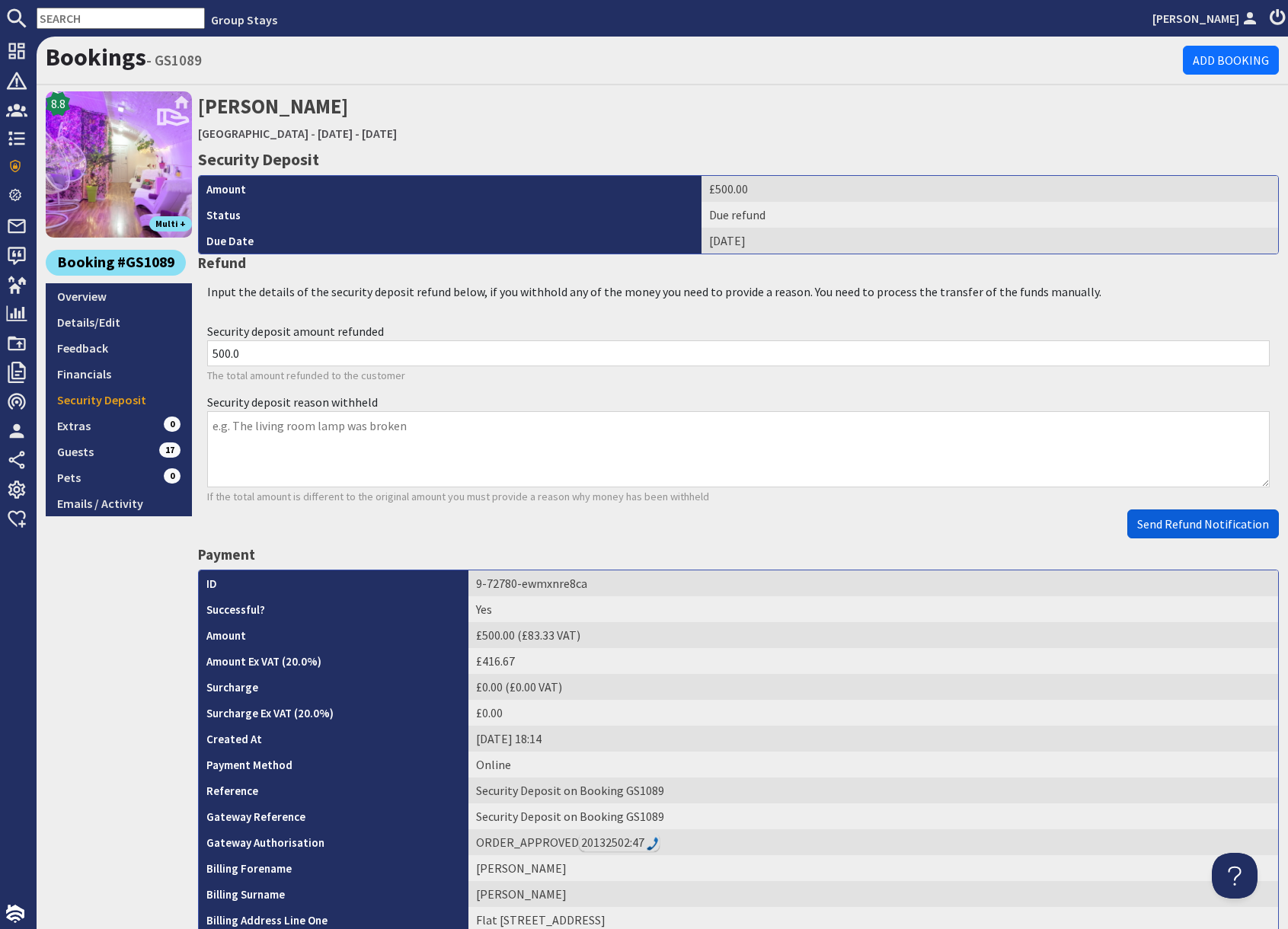
click at [1183, 531] on button "Send Refund Notification" at bounding box center [1203, 524] width 152 height 29
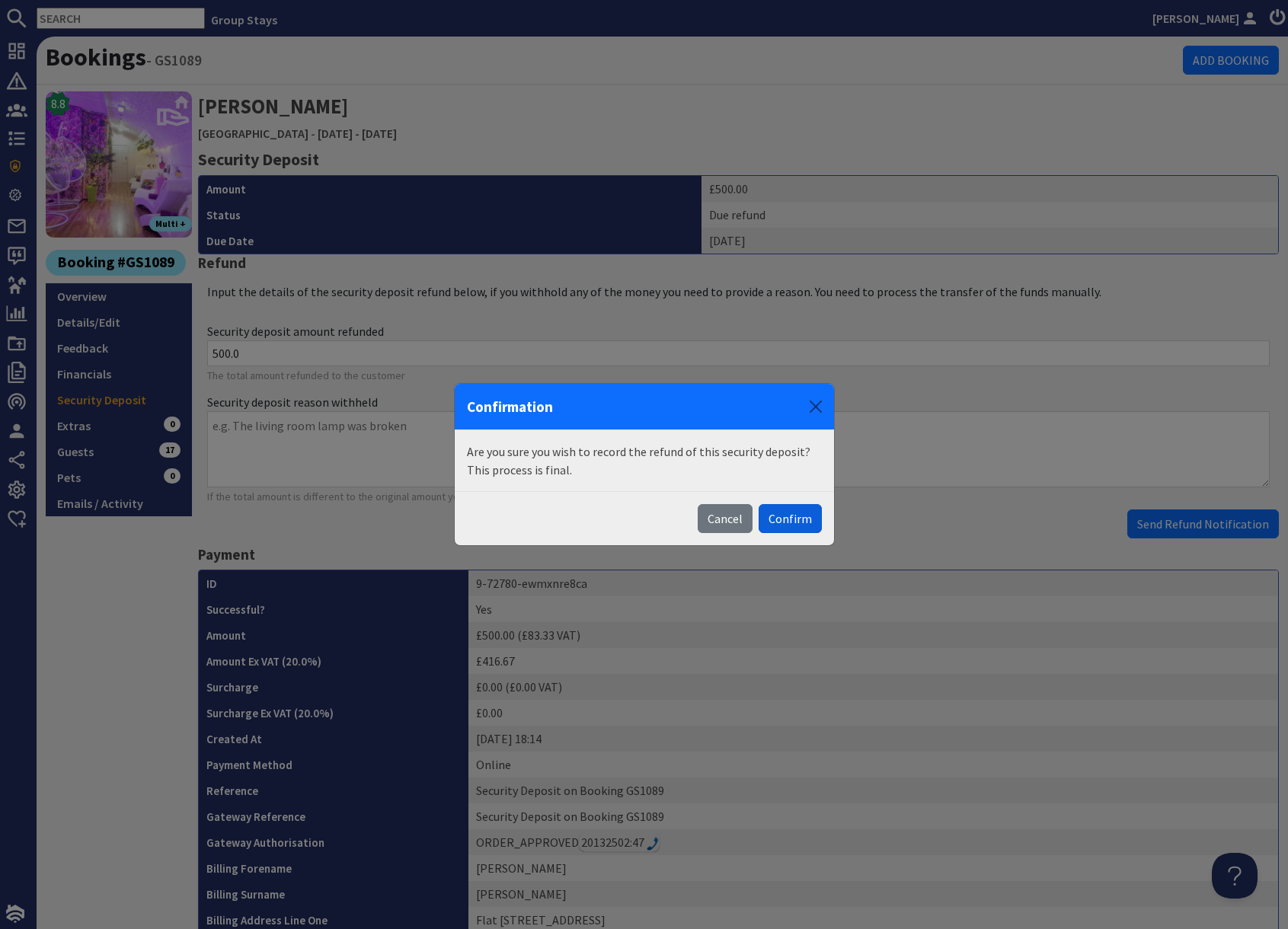
click at [798, 519] on button "Confirm" at bounding box center [790, 519] width 63 height 29
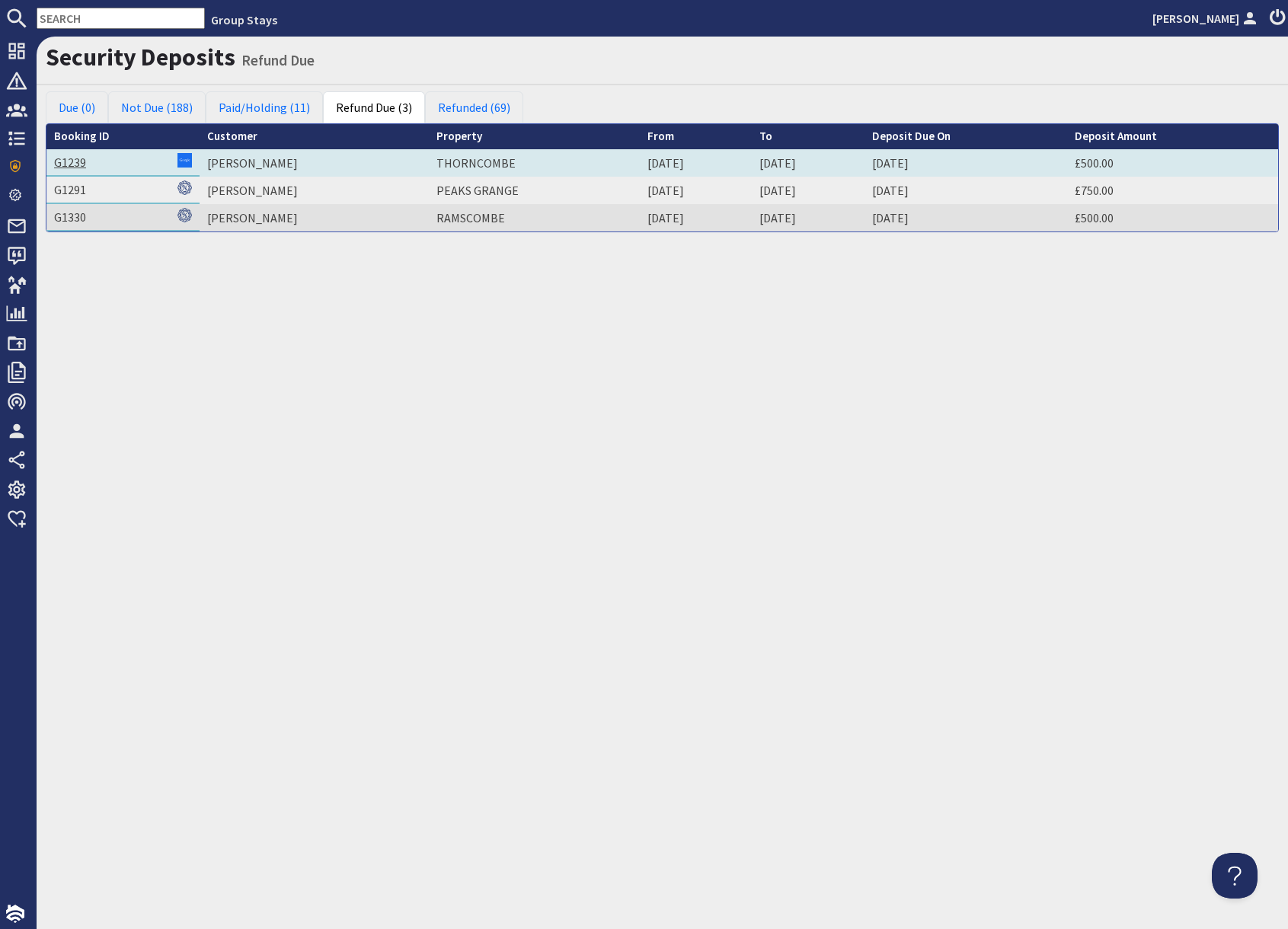
click at [77, 163] on link "G1239" at bounding box center [71, 162] width 32 height 15
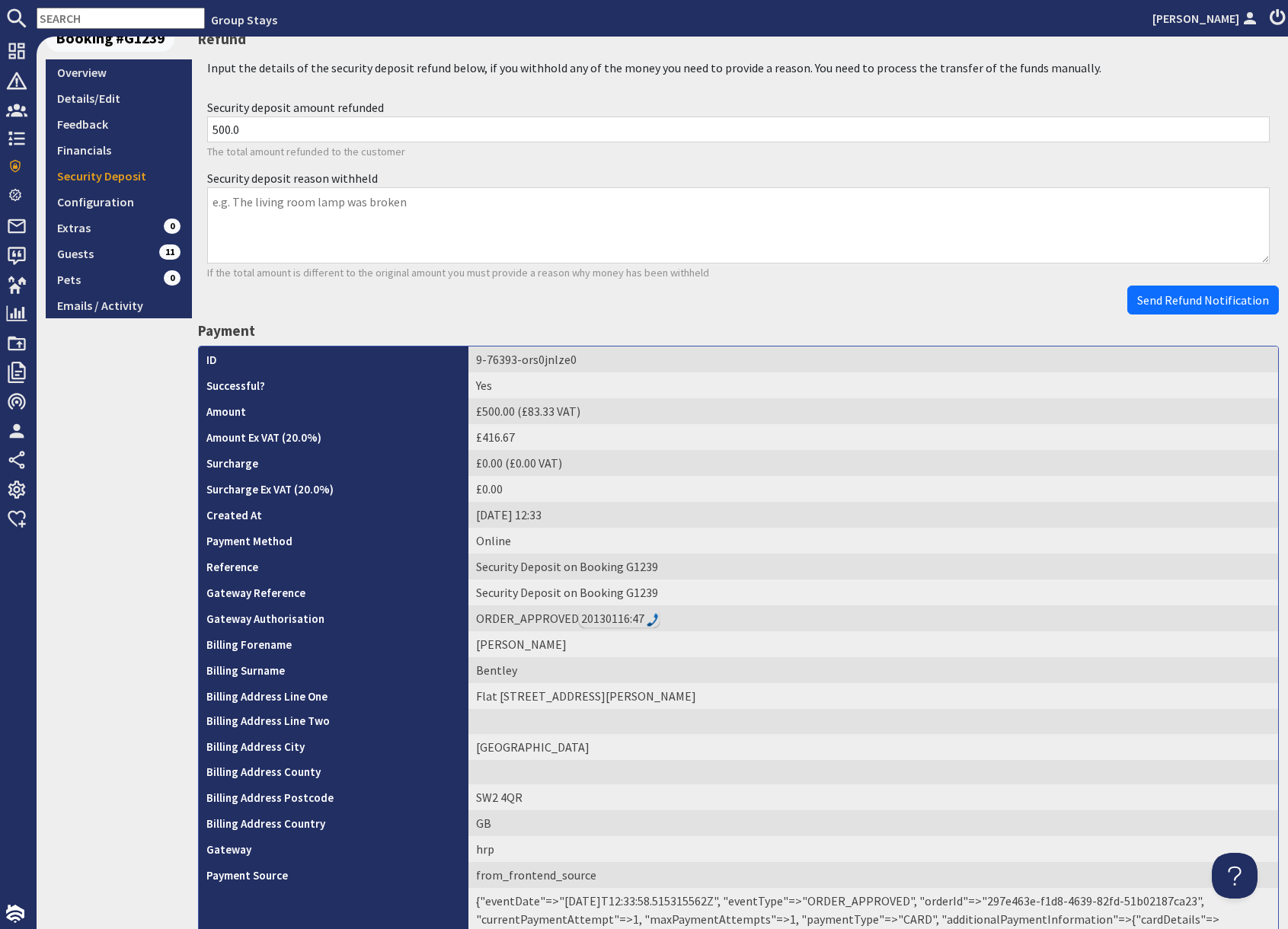
scroll to position [390, 0]
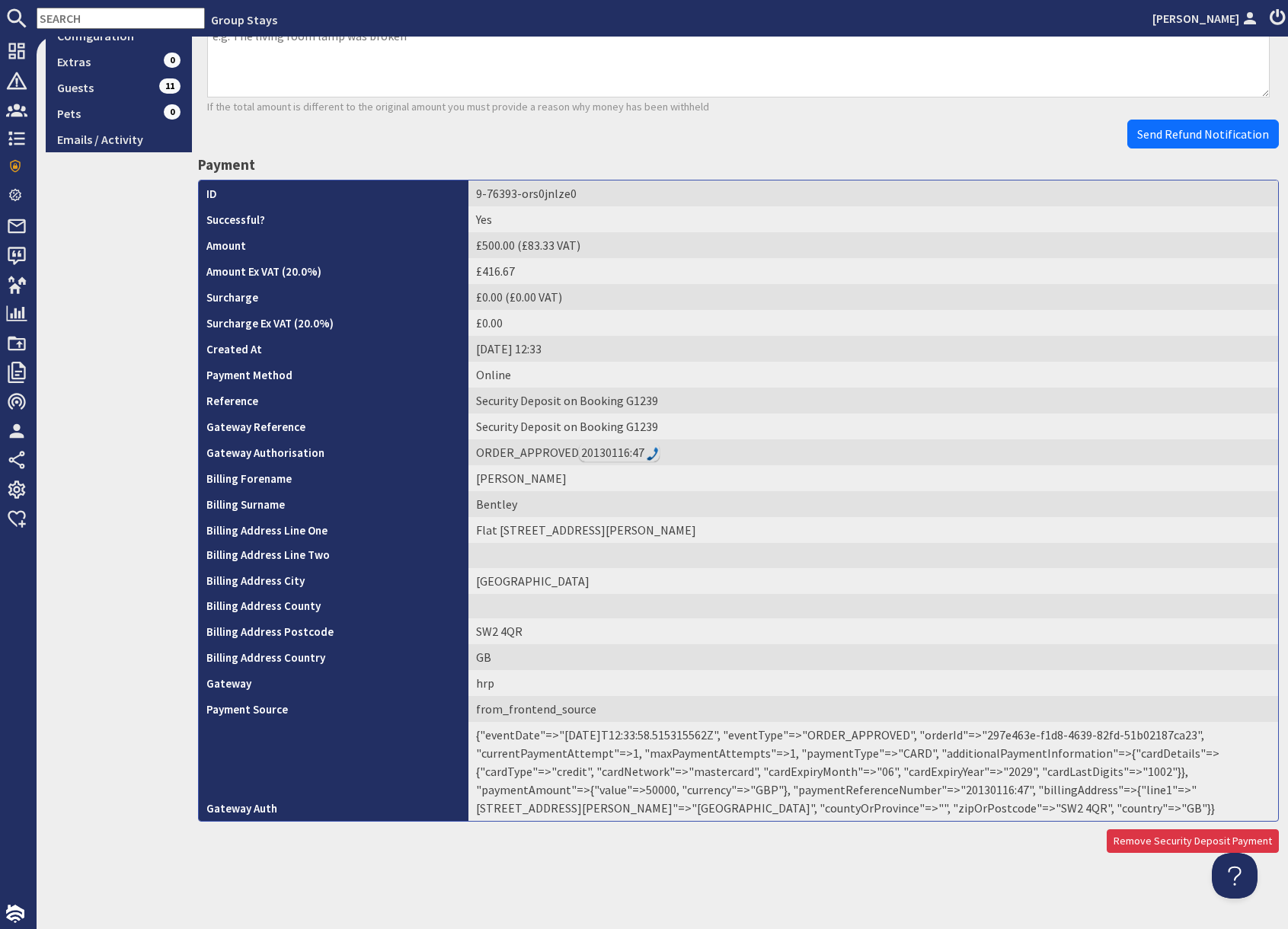
click at [983, 793] on td "{"eventDate"=>"2025-09-12T12:33:58.515315562Z", "eventType"=>"ORDER_APPROVED", …" at bounding box center [873, 772] width 810 height 99
click at [984, 792] on td "{"eventDate"=>"2025-09-12T12:33:58.515315562Z", "eventType"=>"ORDER_APPROVED", …" at bounding box center [873, 772] width 810 height 99
copy td "20130116"
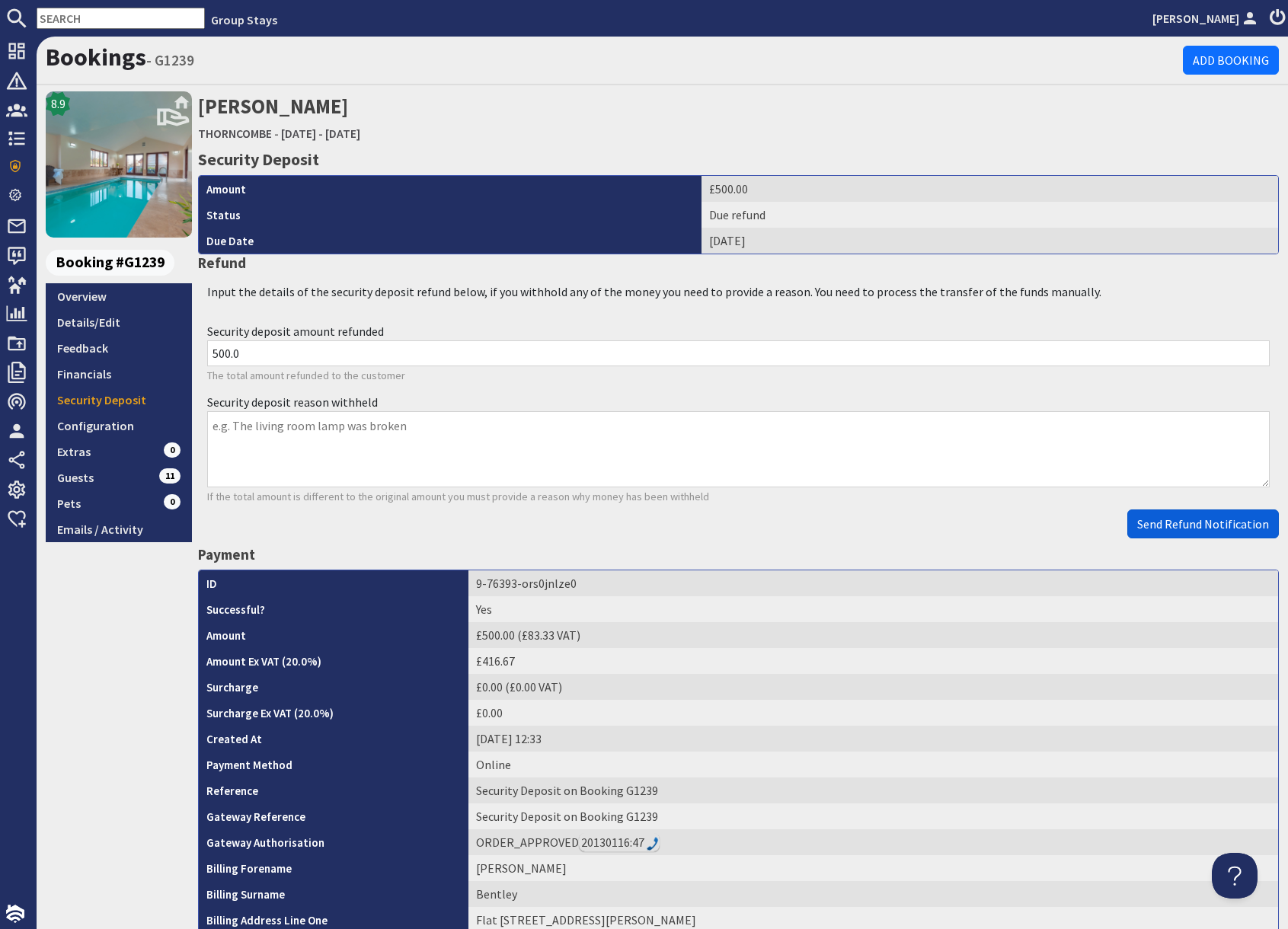
click at [1184, 526] on span "Send Refund Notification" at bounding box center [1203, 524] width 132 height 15
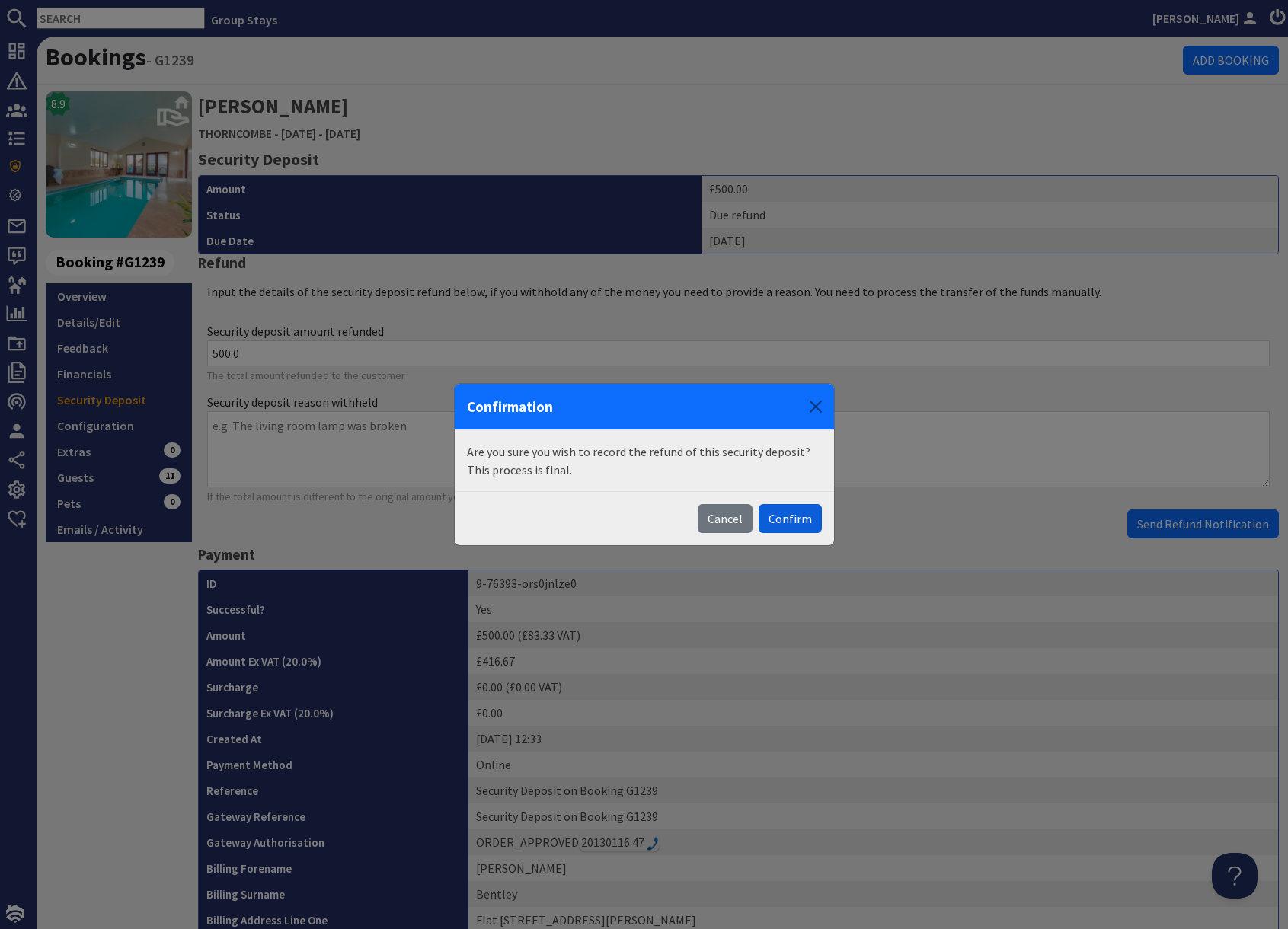
click at [800, 520] on button "Confirm" at bounding box center [790, 519] width 63 height 29
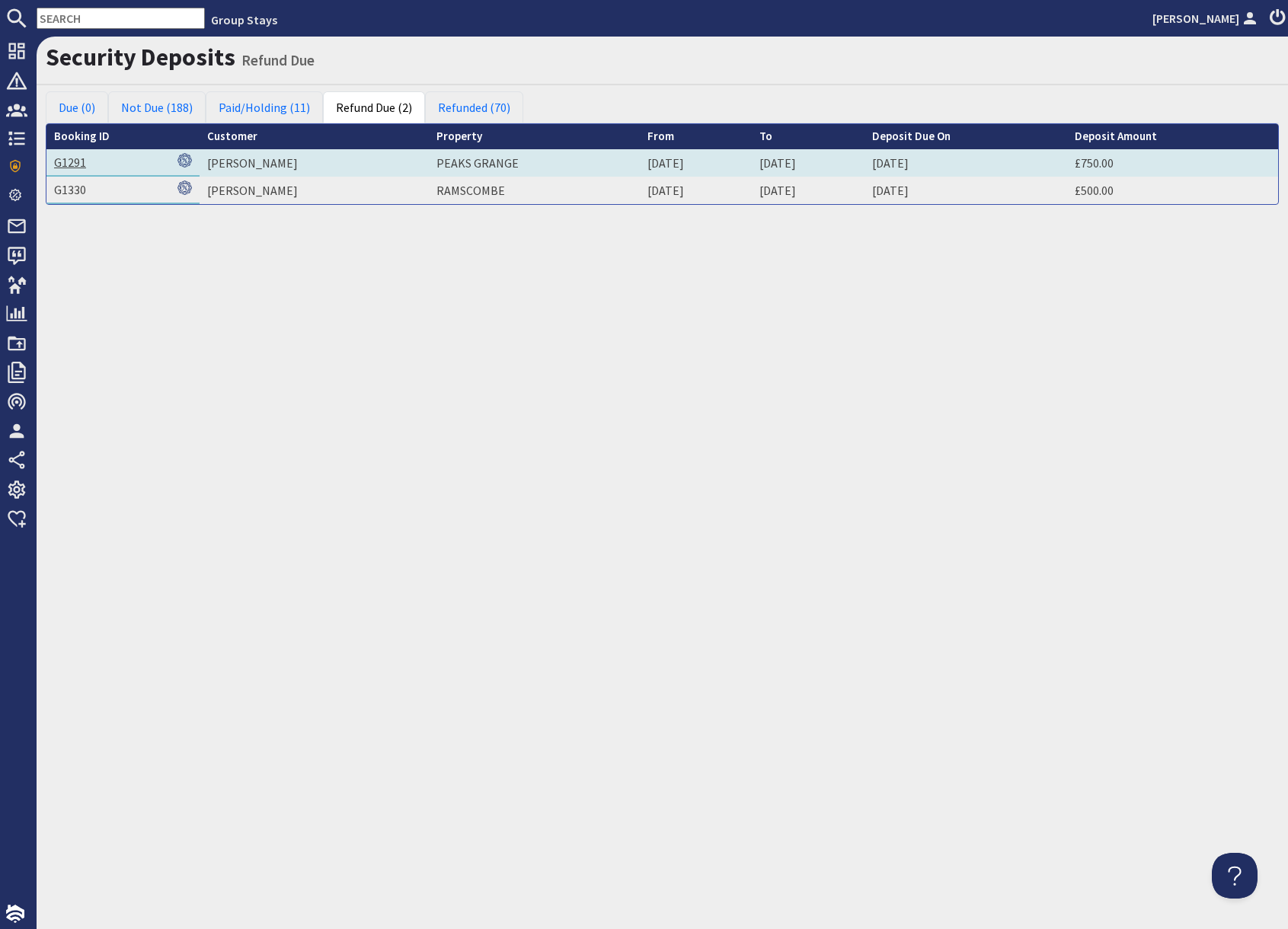
click at [78, 164] on link "G1291" at bounding box center [71, 162] width 32 height 15
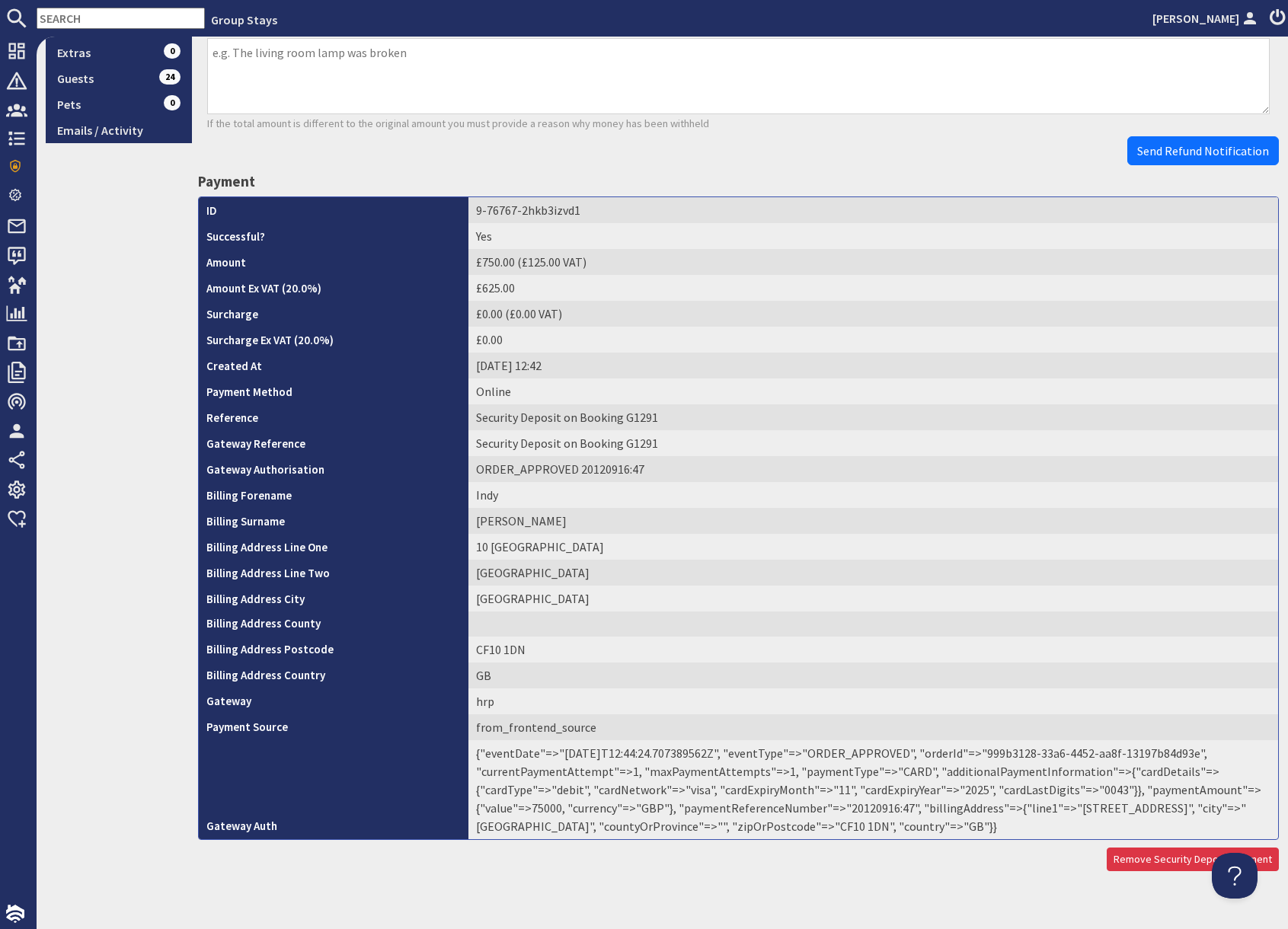
scroll to position [391, 0]
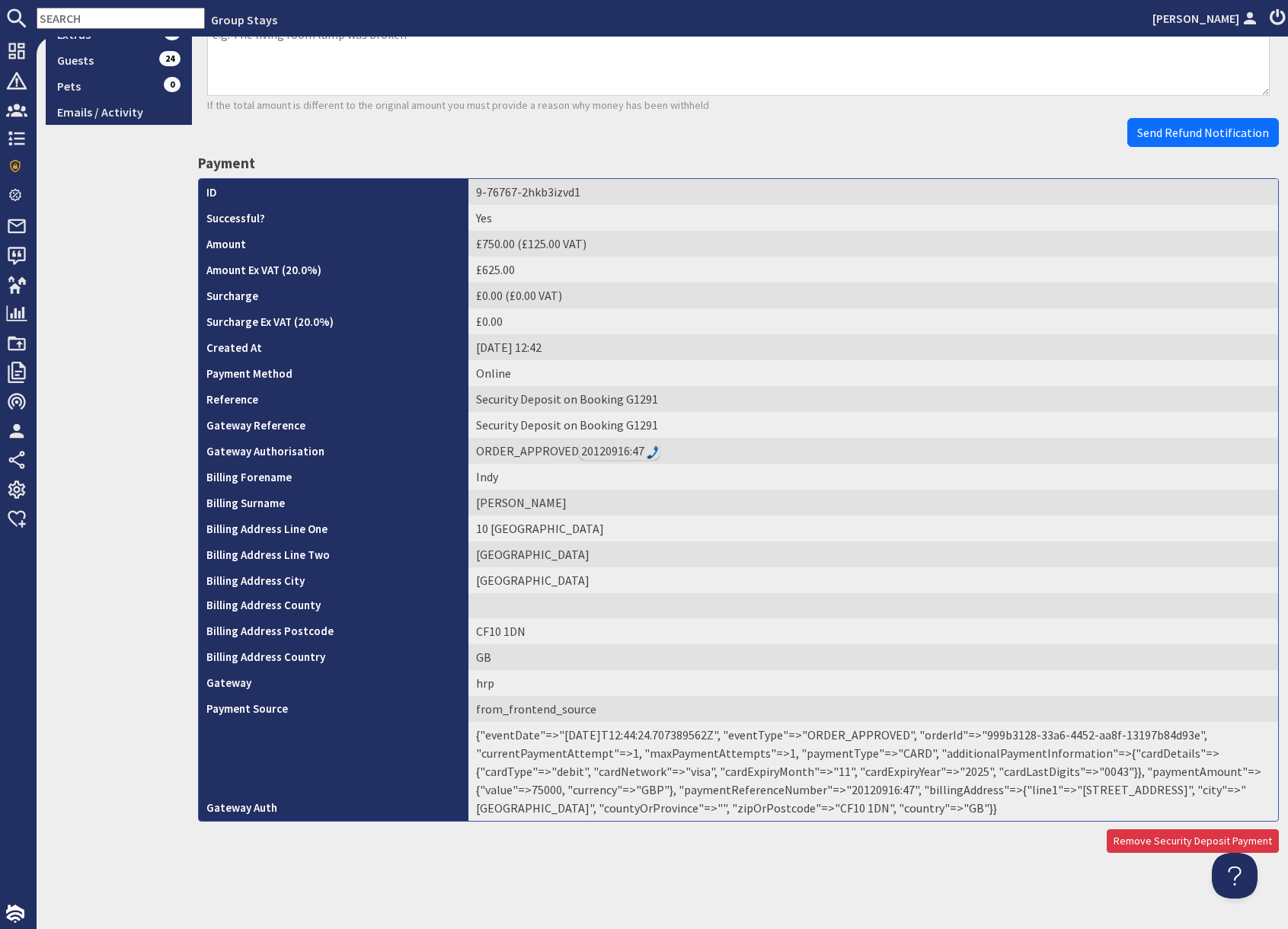
click at [867, 790] on td "{"eventDate"=>"2025-09-05T12:44:24.707389562Z", "eventType"=>"ORDER_APPROVED", …" at bounding box center [873, 772] width 810 height 99
copy td "20120916"
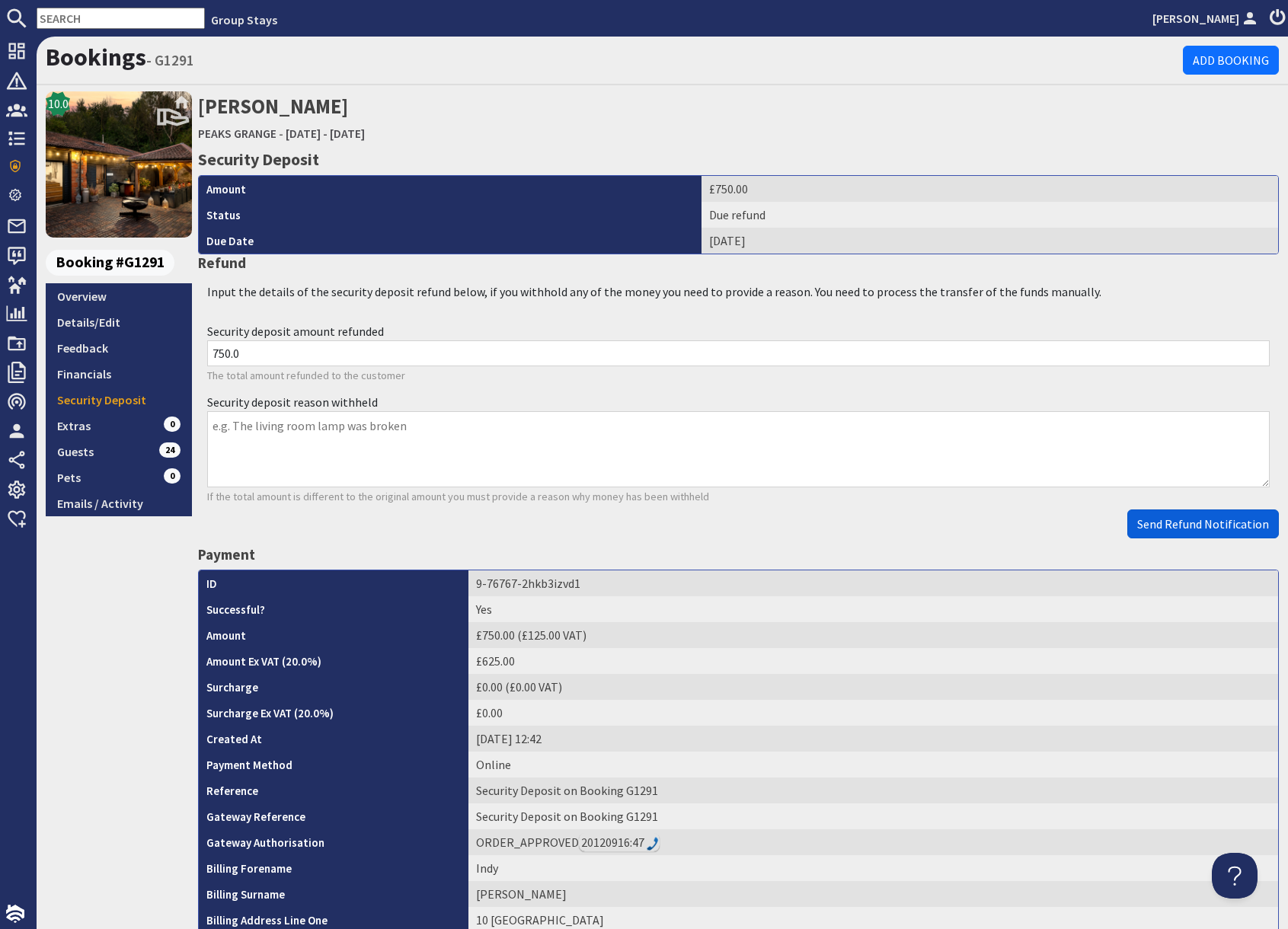
click at [1191, 526] on span "Send Refund Notification" at bounding box center [1203, 524] width 132 height 15
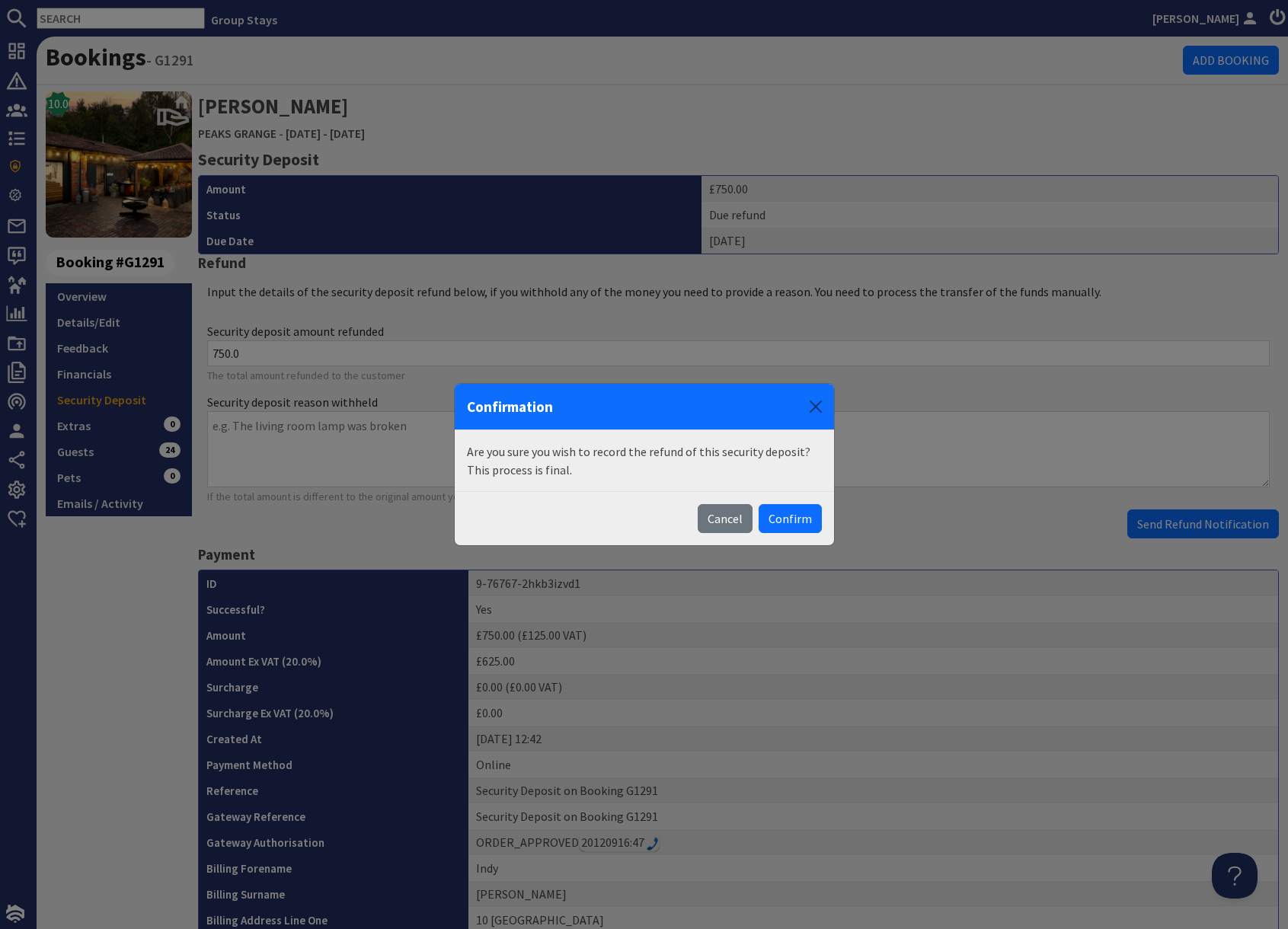
click at [786, 525] on button "Confirm" at bounding box center [790, 519] width 63 height 29
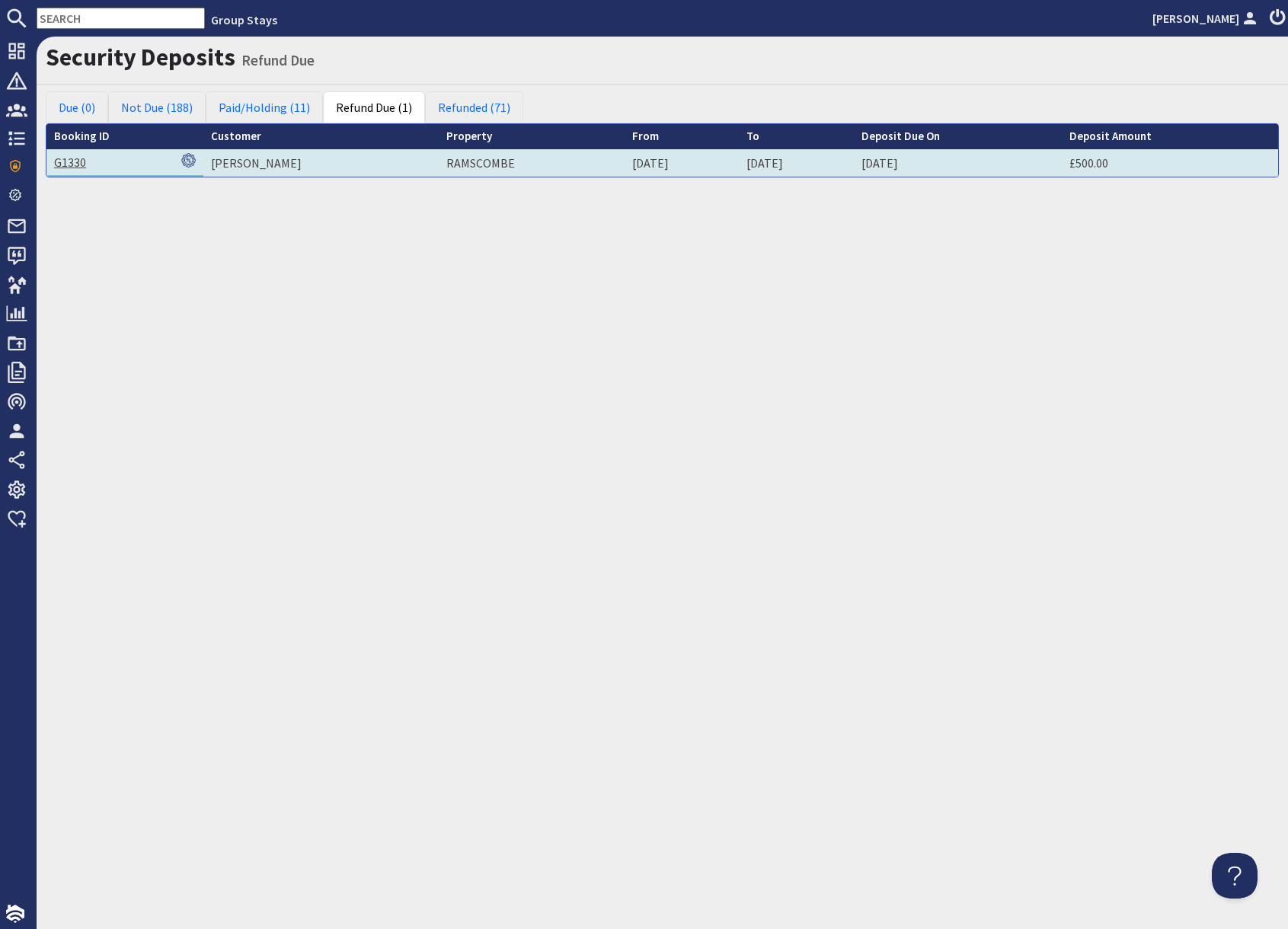
click at [73, 160] on link "G1330" at bounding box center [71, 162] width 32 height 15
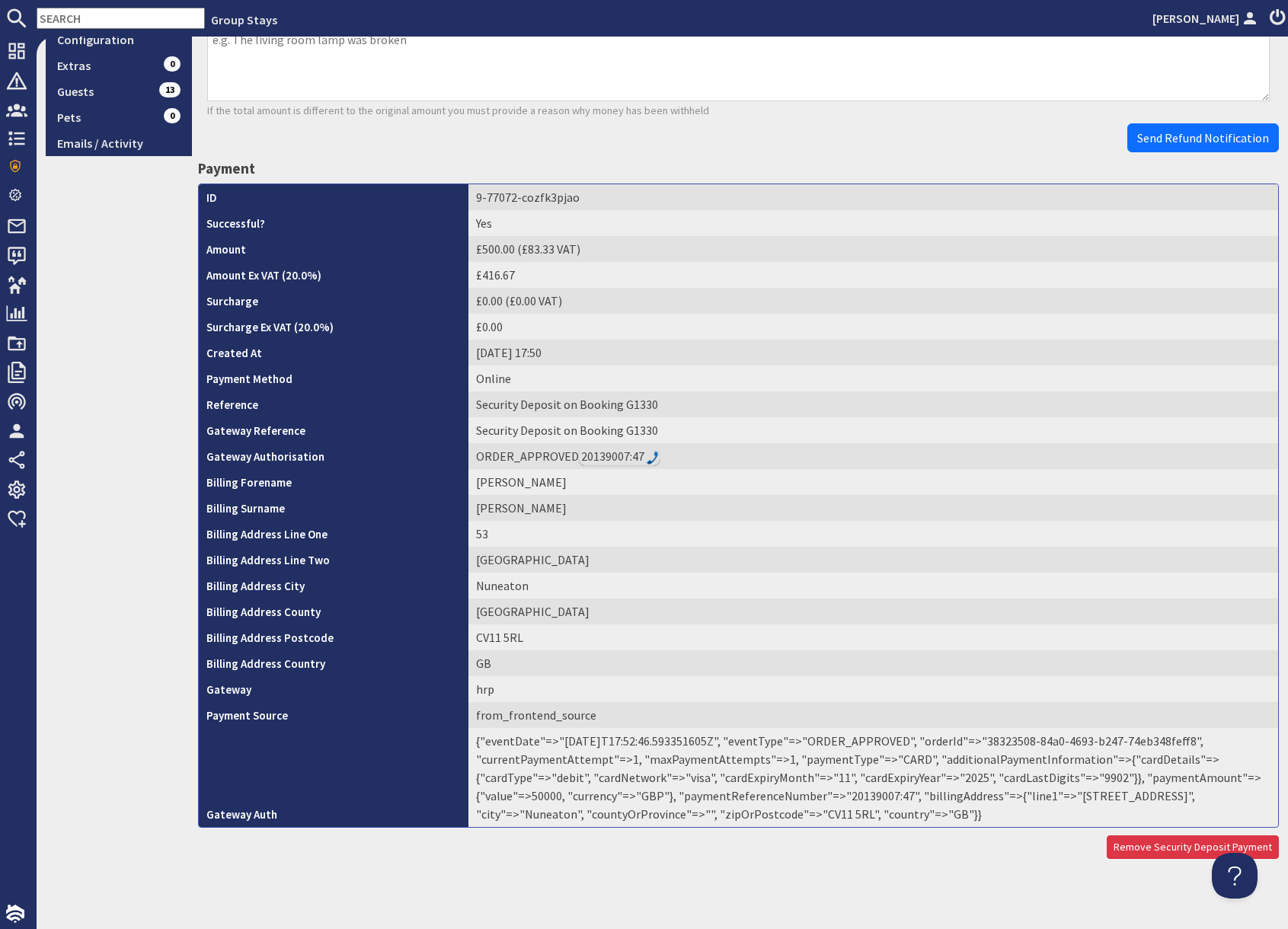
scroll to position [392, 0]
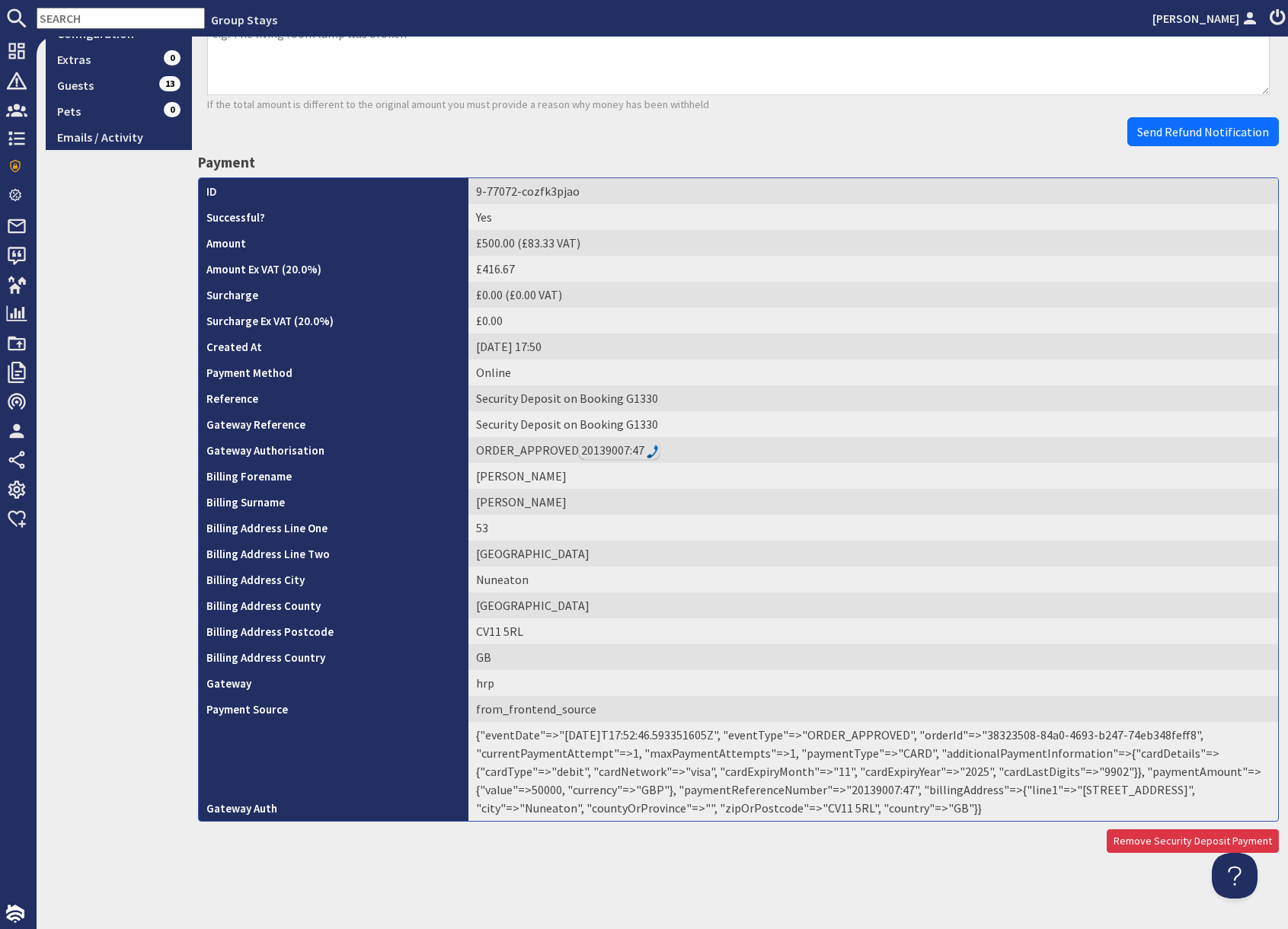
click at [869, 789] on td "{"eventDate"=>"2025-09-19T17:52:46.593351605Z", "eventType"=>"ORDER_APPROVED", …" at bounding box center [873, 772] width 810 height 99
copy td "20139007"
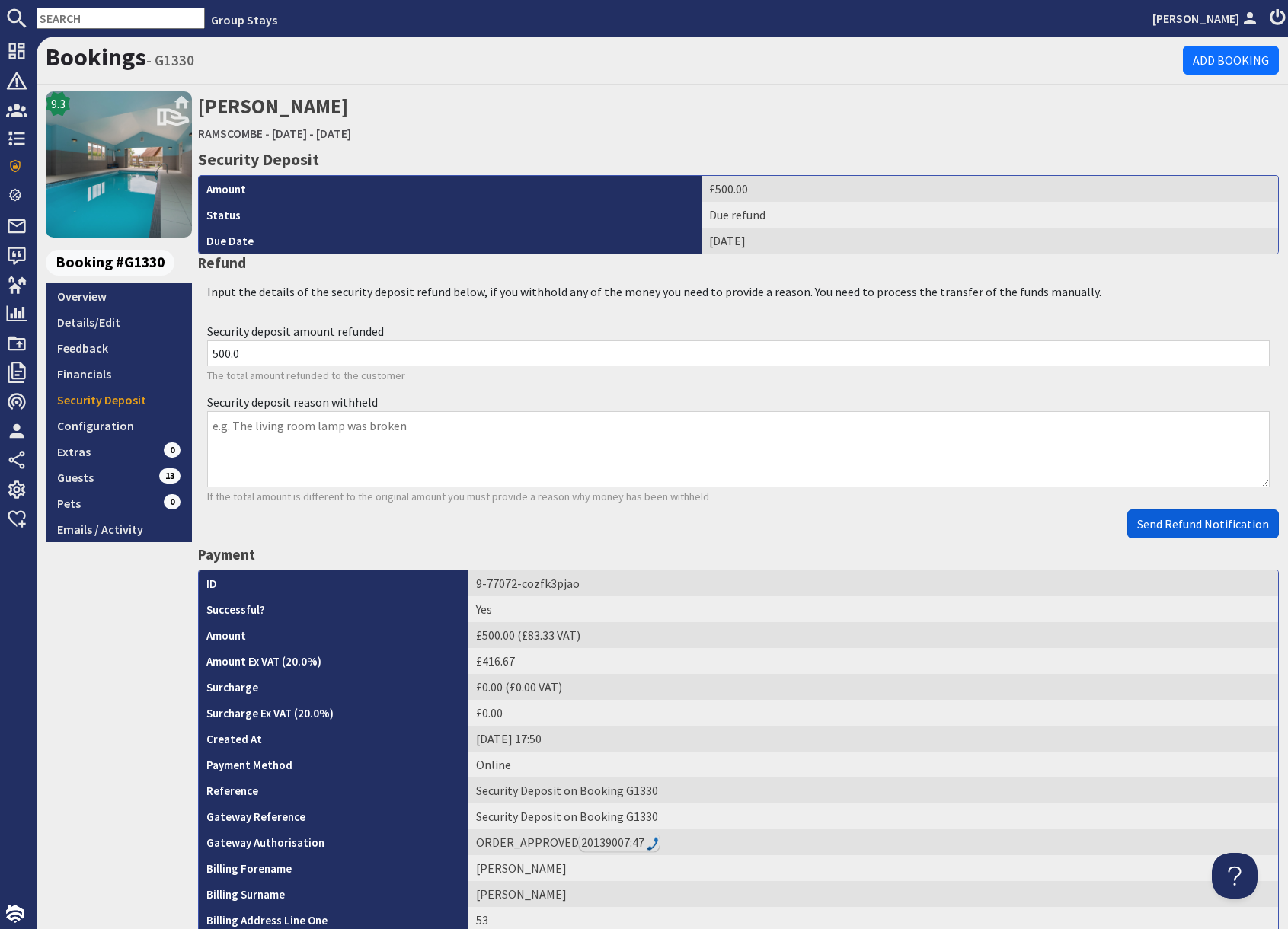
click at [1181, 523] on span "Send Refund Notification" at bounding box center [1203, 524] width 132 height 15
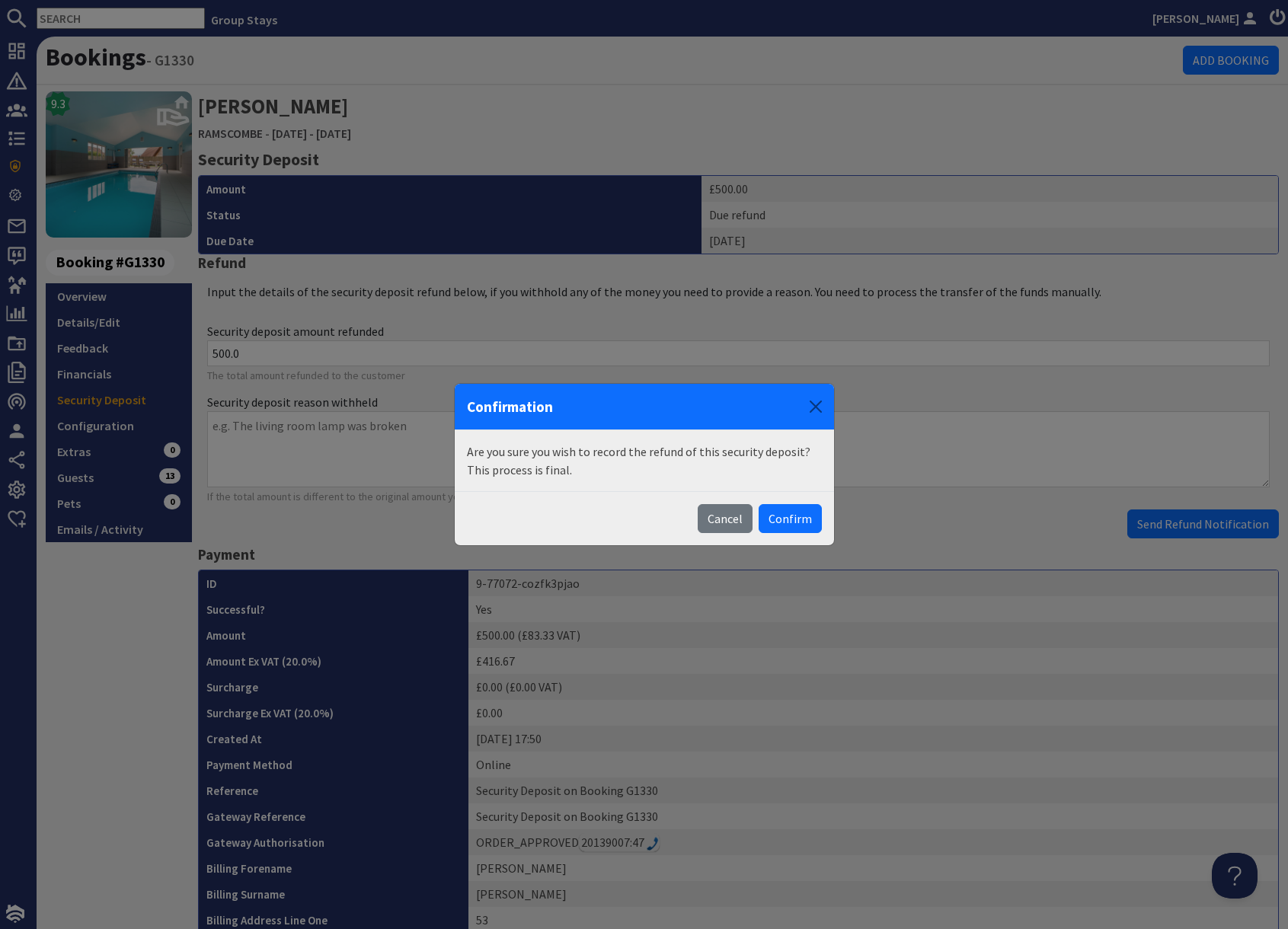
drag, startPoint x: 787, startPoint y: 522, endPoint x: 800, endPoint y: 520, distance: 13.2
click at [787, 522] on button "Confirm" at bounding box center [790, 519] width 63 height 29
